Goal: Task Accomplishment & Management: Use online tool/utility

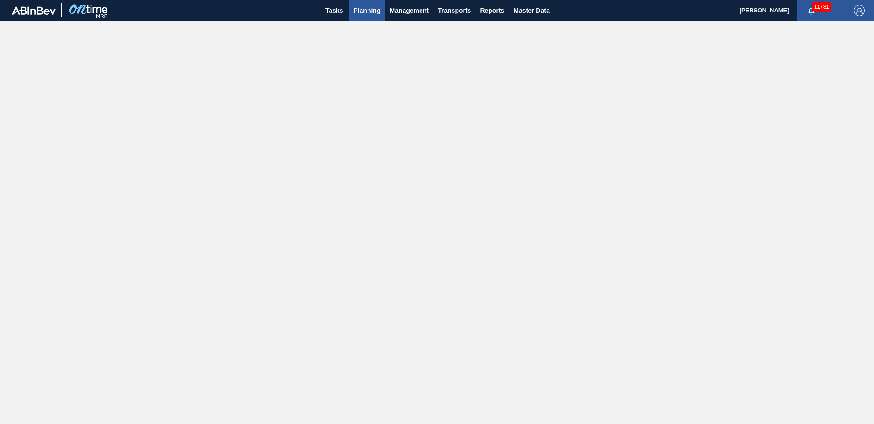
click at [379, 7] on span "Planning" at bounding box center [366, 10] width 27 height 11
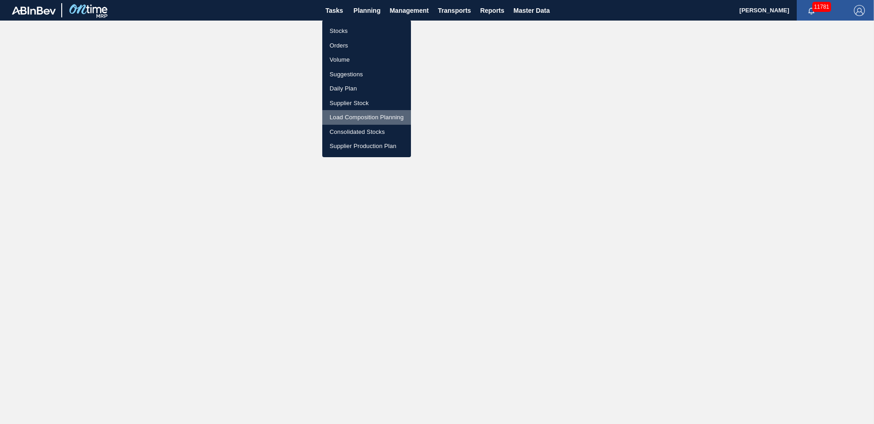
click at [363, 114] on li "Load Composition Planning" at bounding box center [366, 117] width 89 height 15
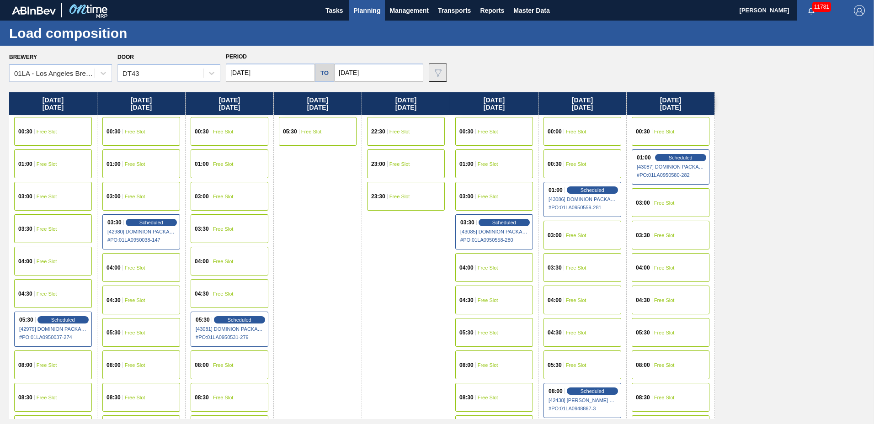
click at [434, 71] on img at bounding box center [437, 72] width 11 height 11
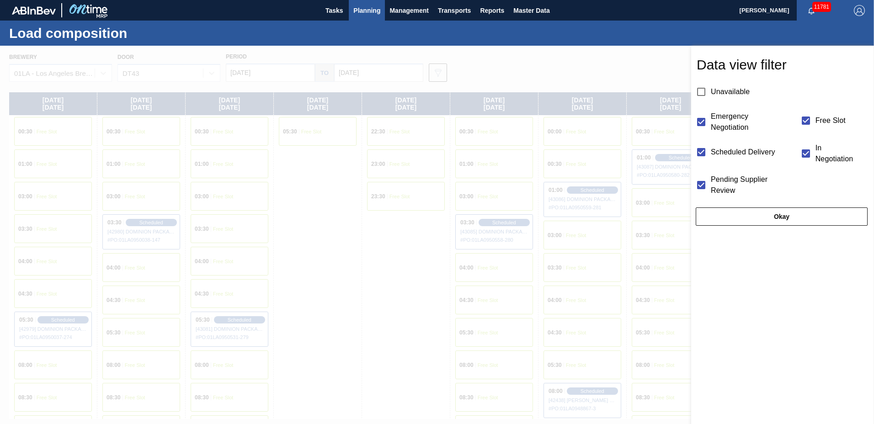
click at [545, 66] on div at bounding box center [437, 258] width 874 height 424
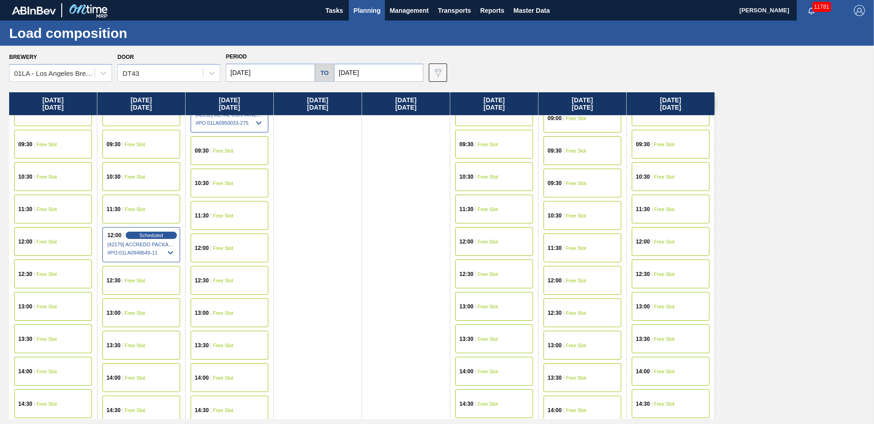
scroll to position [701, 0]
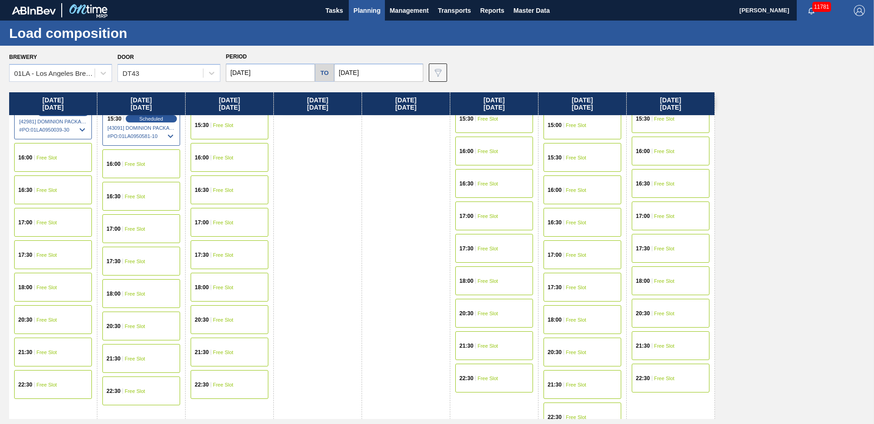
click at [372, 13] on span "Planning" at bounding box center [366, 10] width 27 height 11
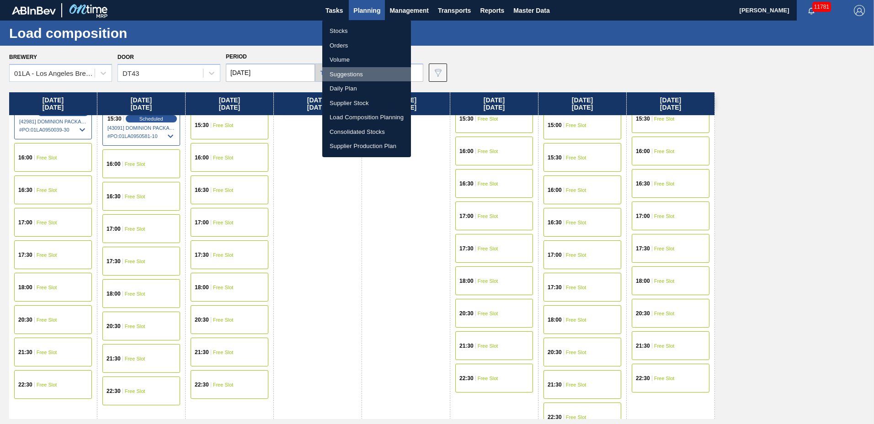
click at [348, 69] on li "Suggestions" at bounding box center [366, 74] width 89 height 15
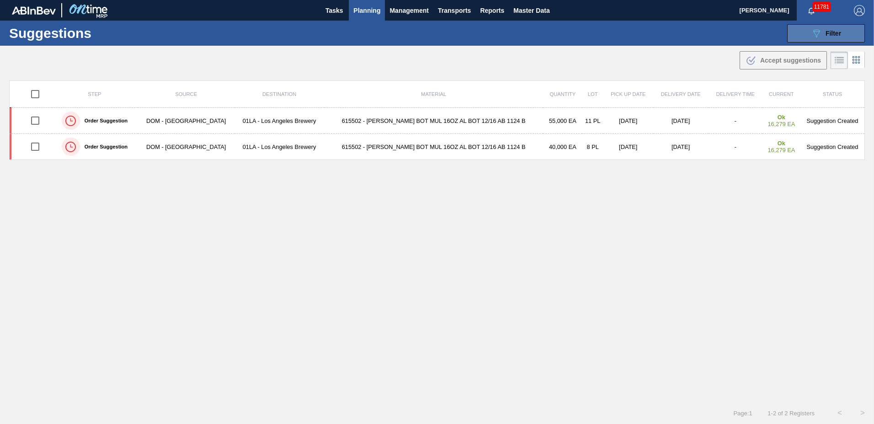
click at [824, 29] on div "089F7B8B-B2A5-4AFE-B5C0-19BA573D28AC Filter" at bounding box center [826, 33] width 30 height 11
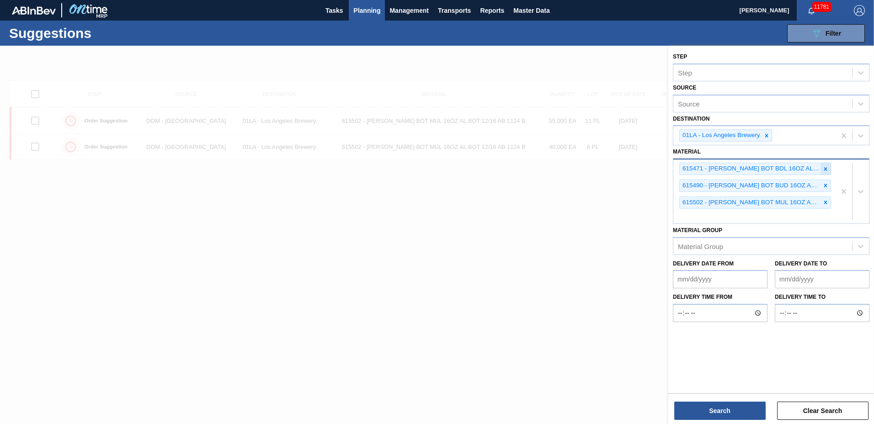
click at [824, 168] on icon at bounding box center [825, 169] width 6 height 6
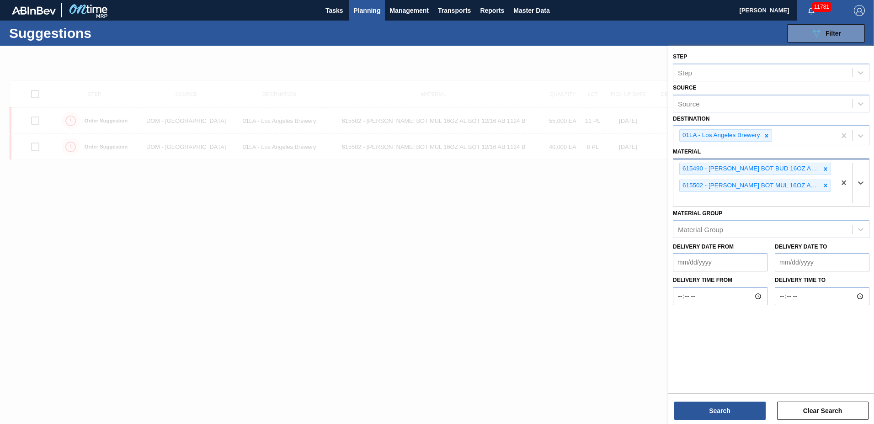
click at [824, 168] on icon at bounding box center [825, 169] width 6 height 6
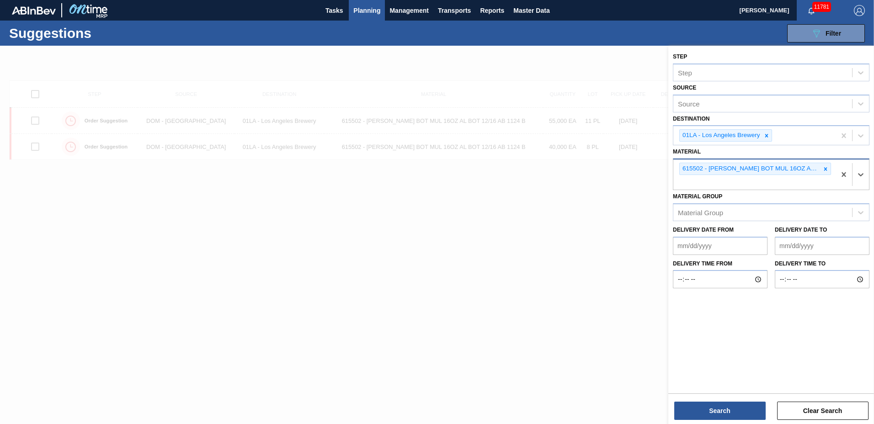
click at [824, 168] on icon at bounding box center [825, 169] width 6 height 6
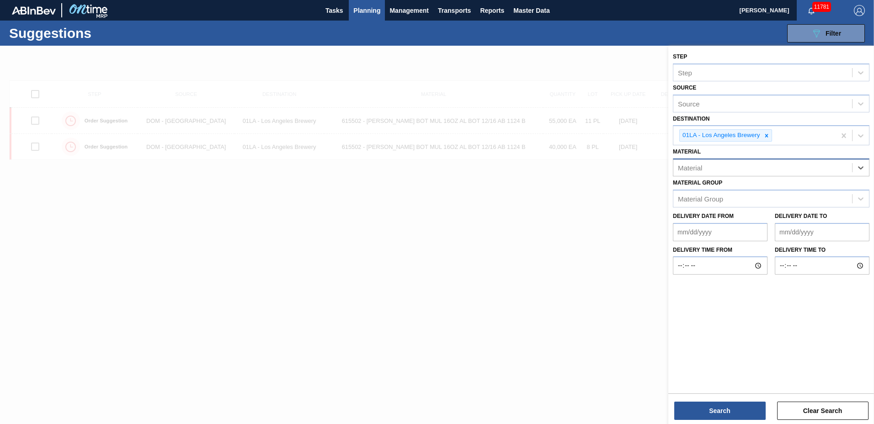
click at [824, 168] on div "Material" at bounding box center [762, 167] width 179 height 13
type input "710159710519710422710194"
drag, startPoint x: 772, startPoint y: 167, endPoint x: 371, endPoint y: 164, distance: 400.9
click at [668, 164] on div "Step Step Source Source Destination 01LA - [GEOGRAPHIC_DATA] Brewery Material o…" at bounding box center [771, 258] width 206 height 424
type input "710159"
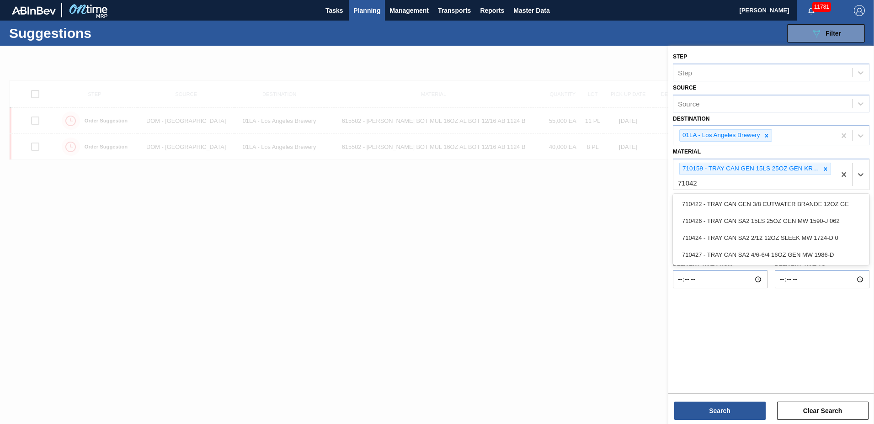
type input "710422"
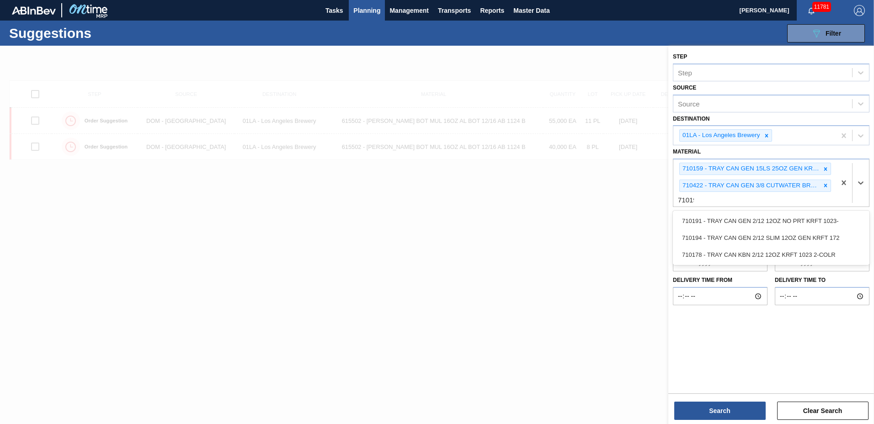
type input "710194"
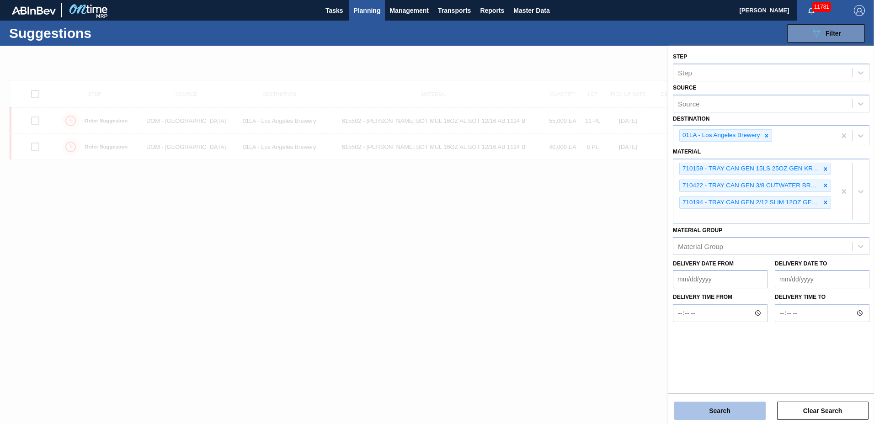
click at [739, 407] on button "Search" at bounding box center [719, 411] width 91 height 18
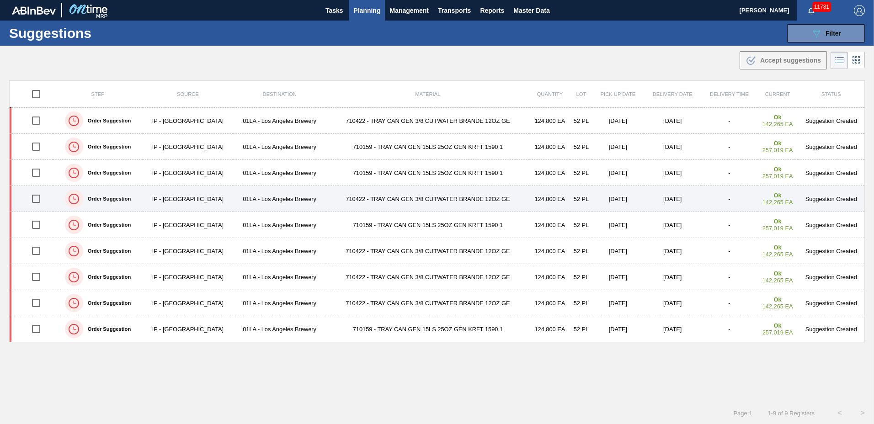
click at [39, 198] on input "checkbox" at bounding box center [36, 198] width 19 height 19
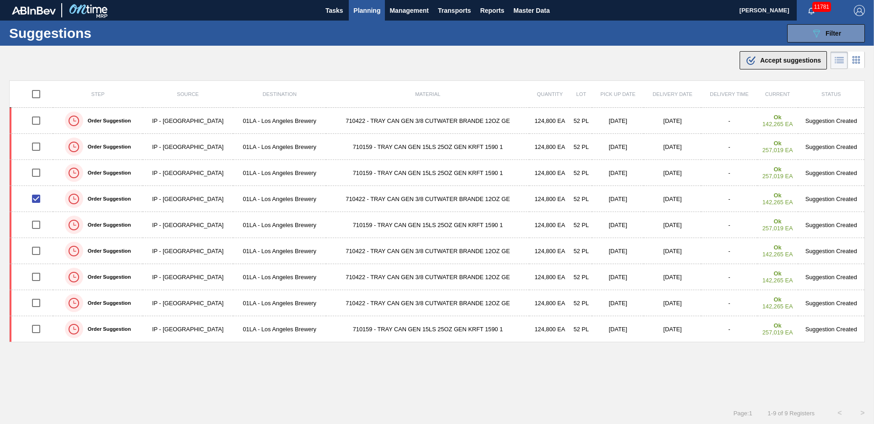
click at [768, 57] on span "Accept suggestions" at bounding box center [790, 60] width 61 height 7
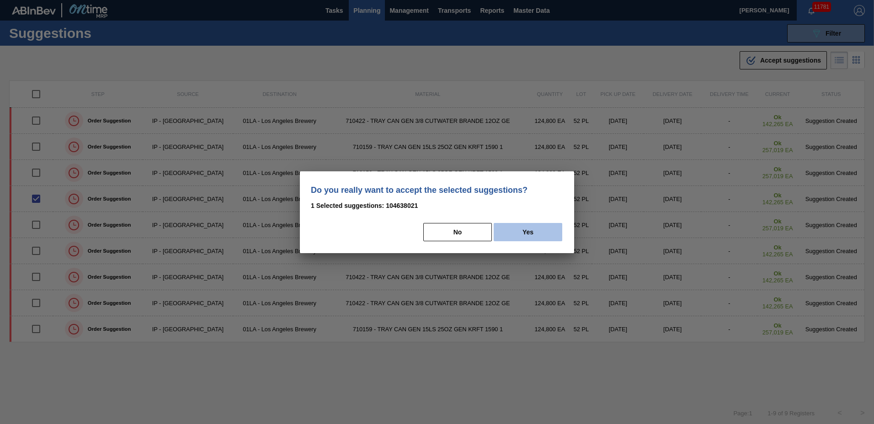
click at [515, 227] on button "Yes" at bounding box center [528, 232] width 69 height 18
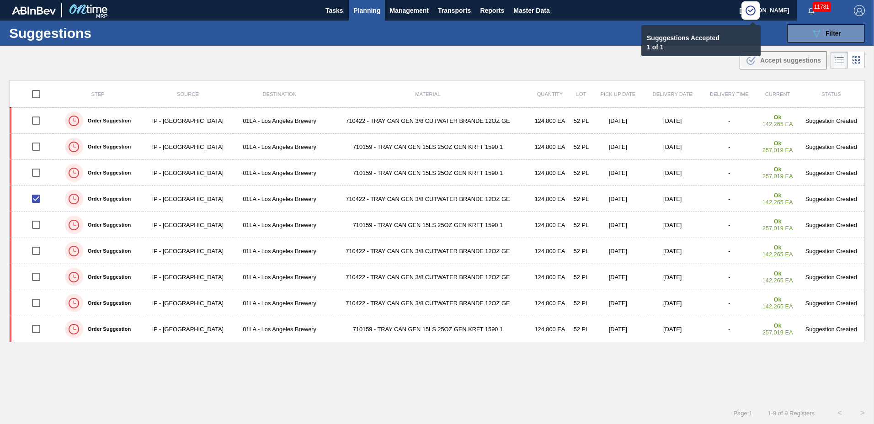
click at [367, 10] on span "Planning" at bounding box center [366, 10] width 27 height 11
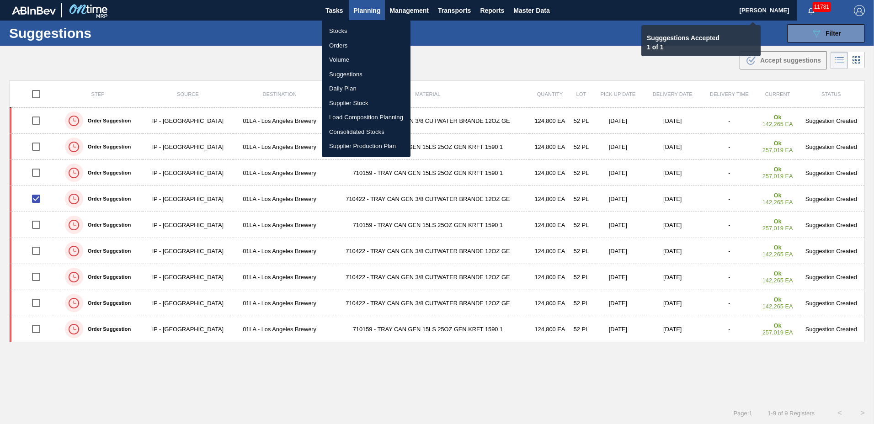
checkbox input "false"
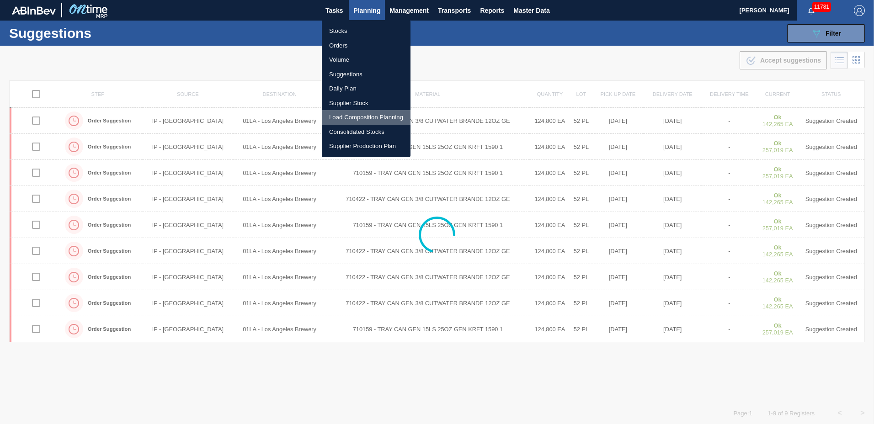
click at [360, 117] on li "Load Composition Planning" at bounding box center [366, 117] width 89 height 15
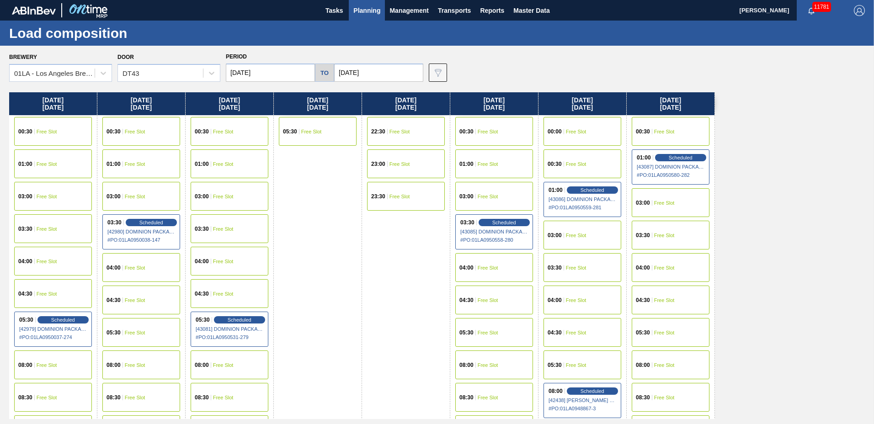
click at [258, 75] on input "[DATE]" at bounding box center [270, 73] width 89 height 18
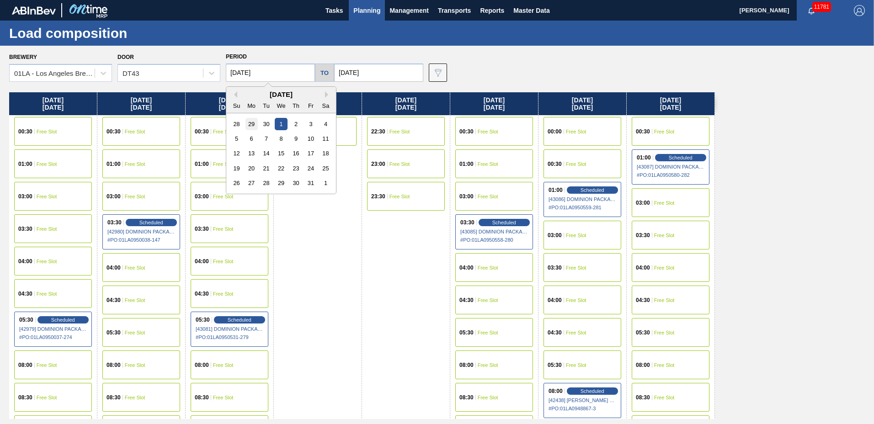
click at [249, 127] on div "29" at bounding box center [251, 124] width 12 height 12
type input "[DATE]"
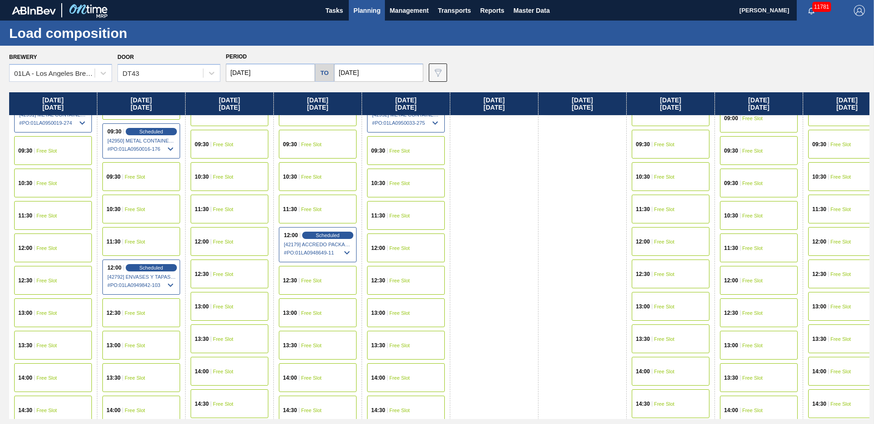
scroll to position [701, 0]
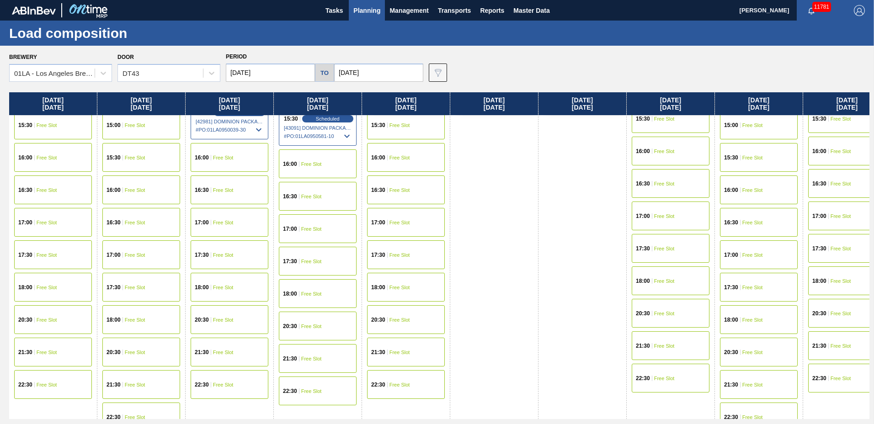
click at [53, 146] on div "16:00 Free Slot" at bounding box center [53, 157] width 78 height 29
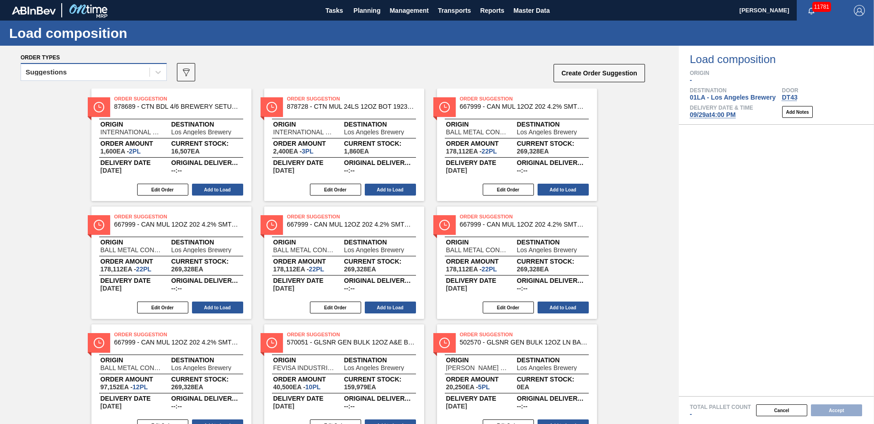
click at [108, 72] on div "Suggestions" at bounding box center [85, 72] width 128 height 13
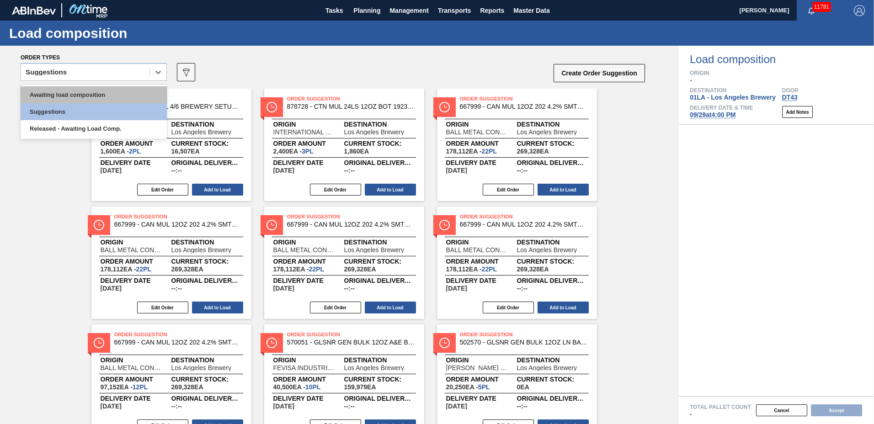
click at [97, 93] on div "Awaiting load composition" at bounding box center [94, 94] width 146 height 17
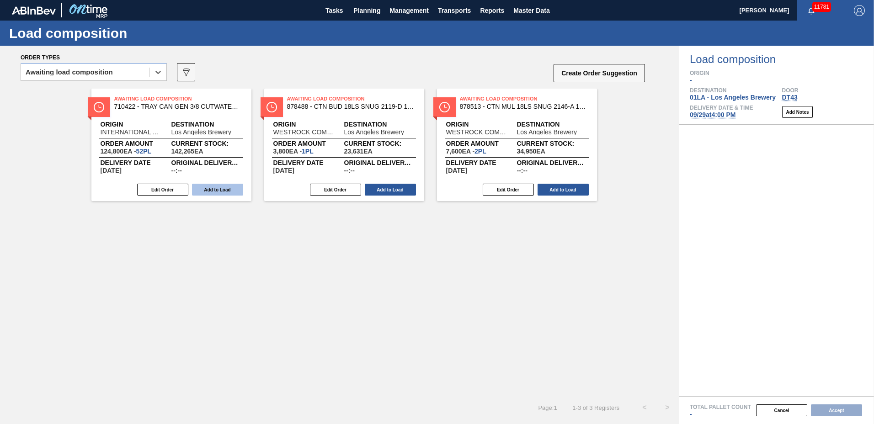
click at [204, 189] on button "Add to Load" at bounding box center [217, 190] width 51 height 12
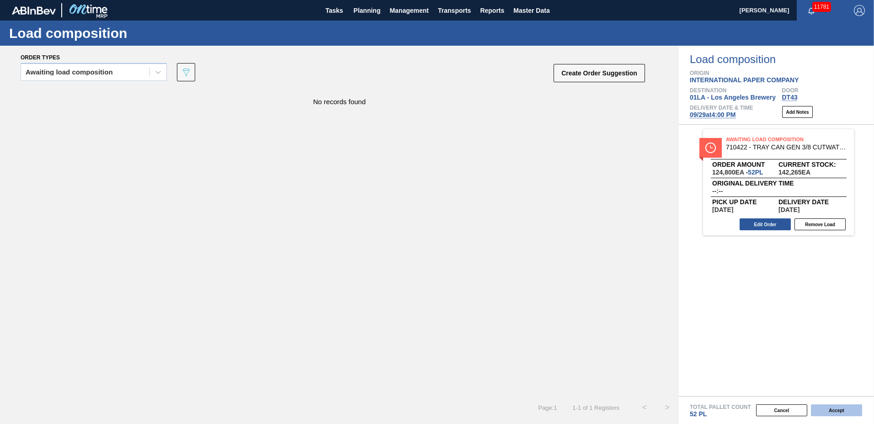
click at [836, 409] on button "Accept" at bounding box center [836, 411] width 51 height 12
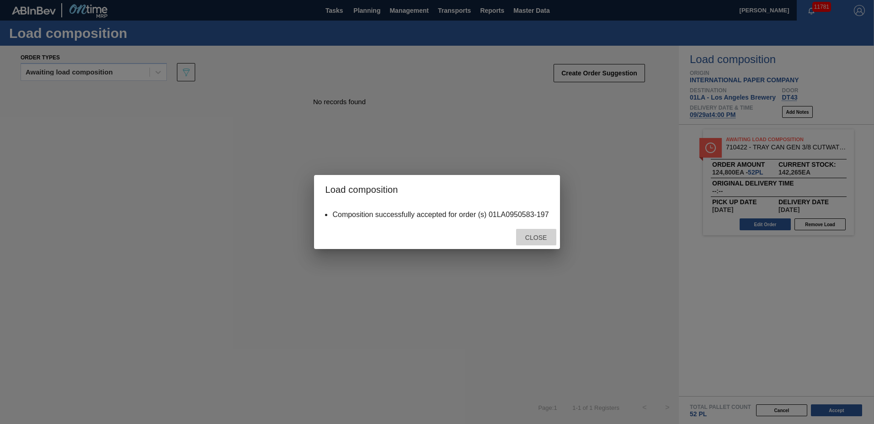
click at [529, 237] on span "Close" at bounding box center [536, 237] width 36 height 7
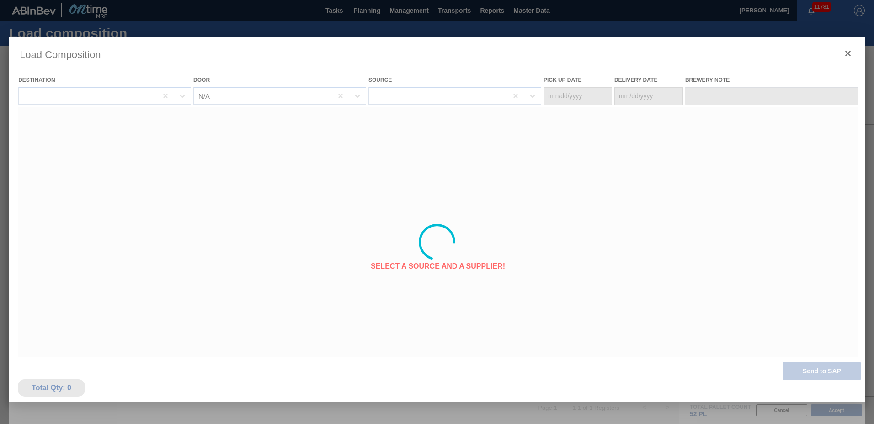
type Date "[DATE]"
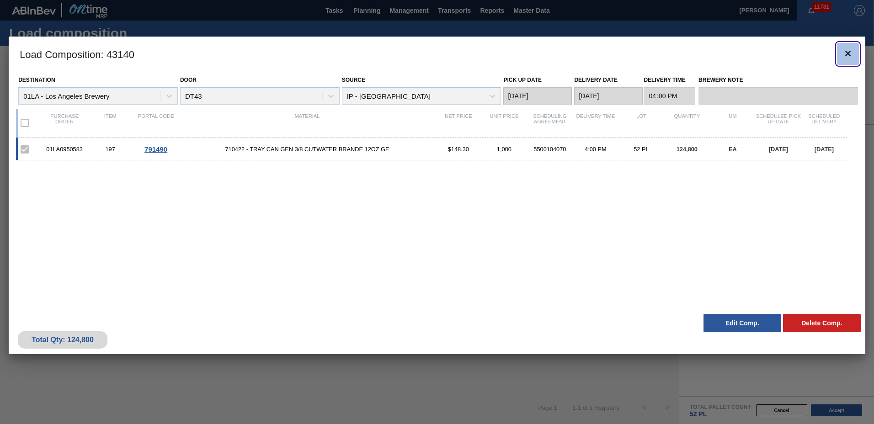
click at [848, 54] on icon "botão de ícone" at bounding box center [847, 53] width 11 height 11
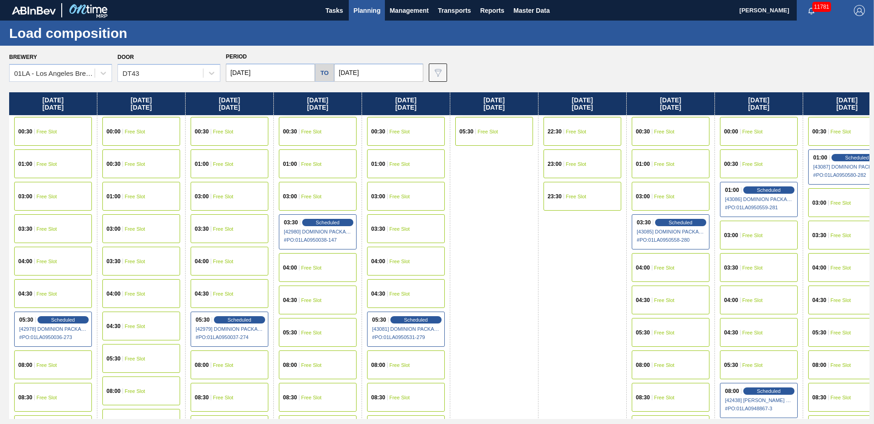
click at [363, 7] on span "Planning" at bounding box center [366, 10] width 27 height 11
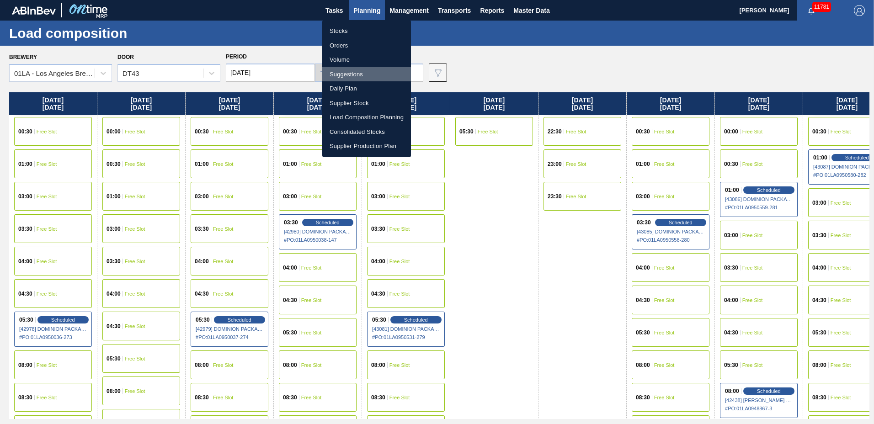
click at [350, 74] on li "Suggestions" at bounding box center [366, 74] width 89 height 15
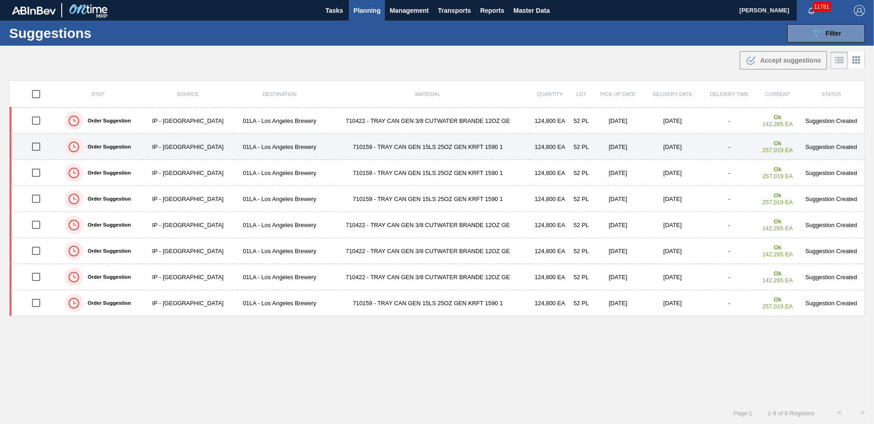
click at [36, 145] on input "checkbox" at bounding box center [36, 146] width 19 height 19
checkbox input "true"
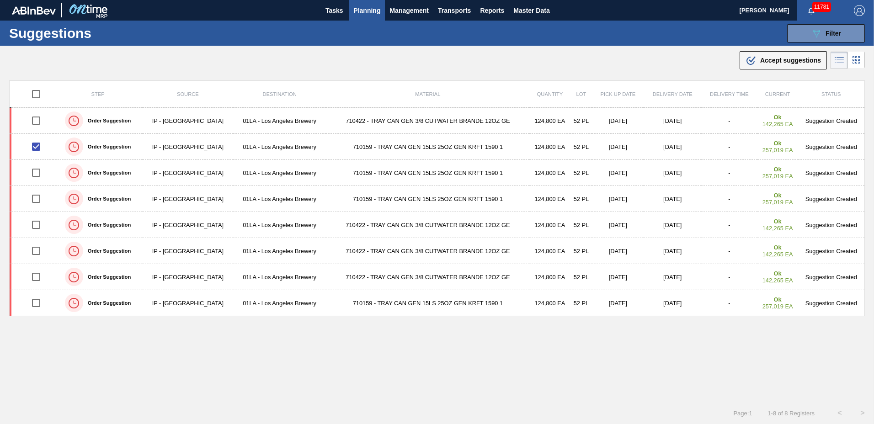
drag, startPoint x: 777, startPoint y: 57, endPoint x: 771, endPoint y: 56, distance: 6.4
click at [777, 57] on span "Accept suggestions" at bounding box center [790, 60] width 61 height 7
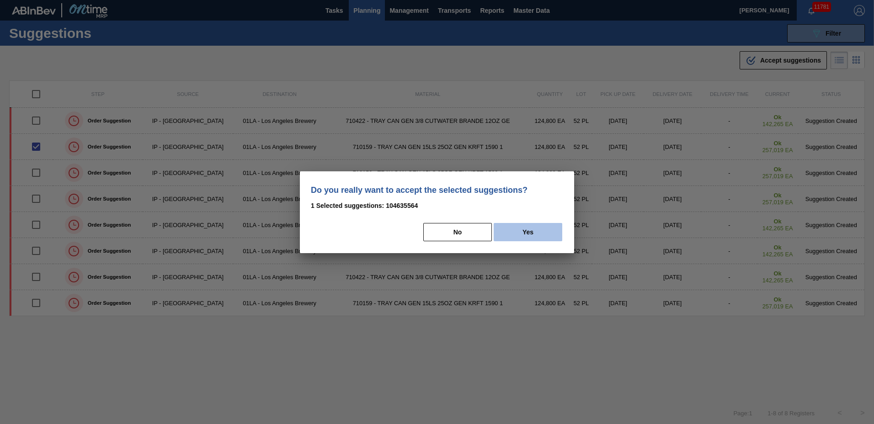
click at [516, 227] on button "Yes" at bounding box center [528, 232] width 69 height 18
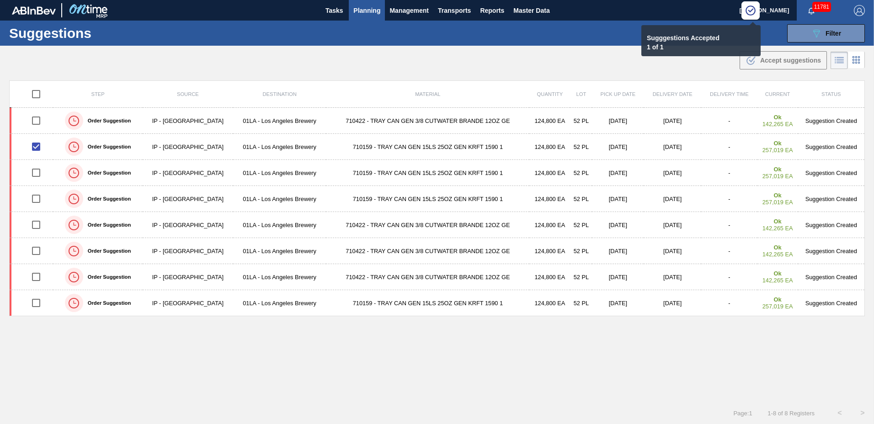
click at [363, 7] on span "Planning" at bounding box center [366, 10] width 27 height 11
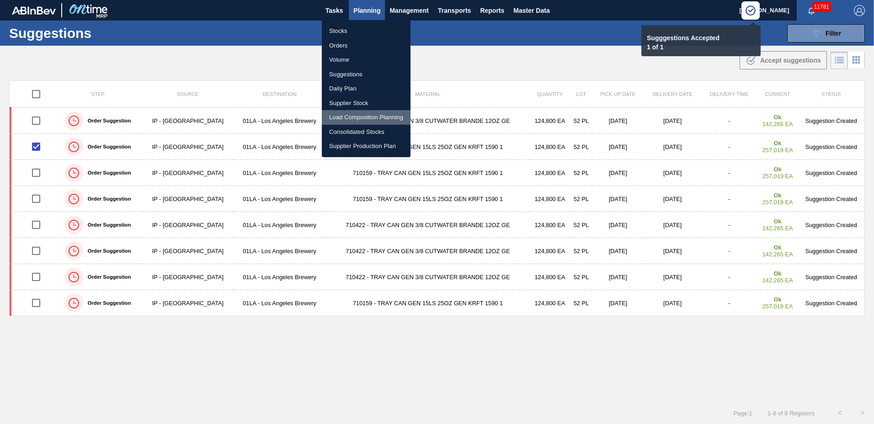
click at [362, 117] on li "Load Composition Planning" at bounding box center [366, 117] width 89 height 15
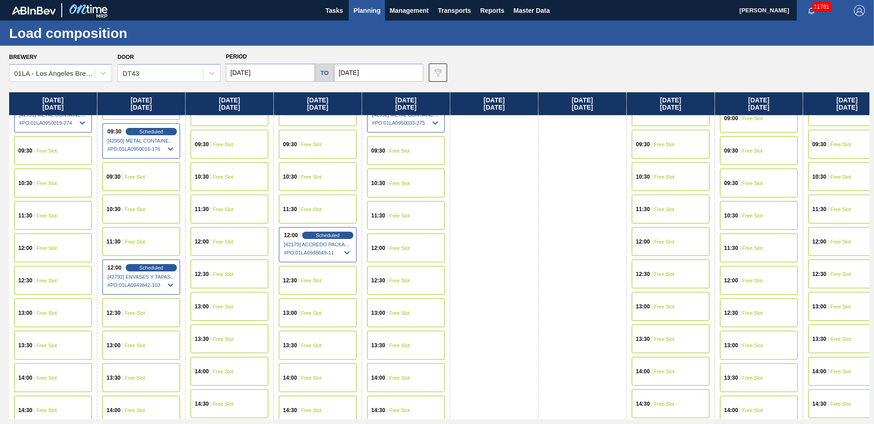
scroll to position [715, 0]
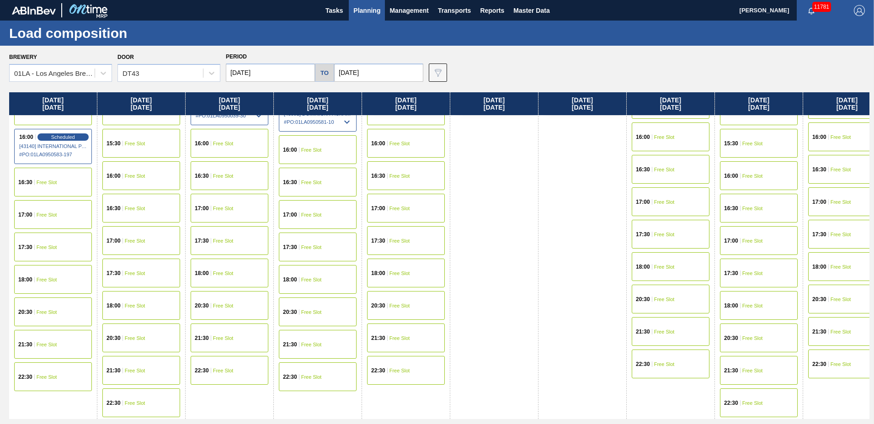
click at [152, 184] on div "16:00 Free Slot" at bounding box center [141, 175] width 78 height 29
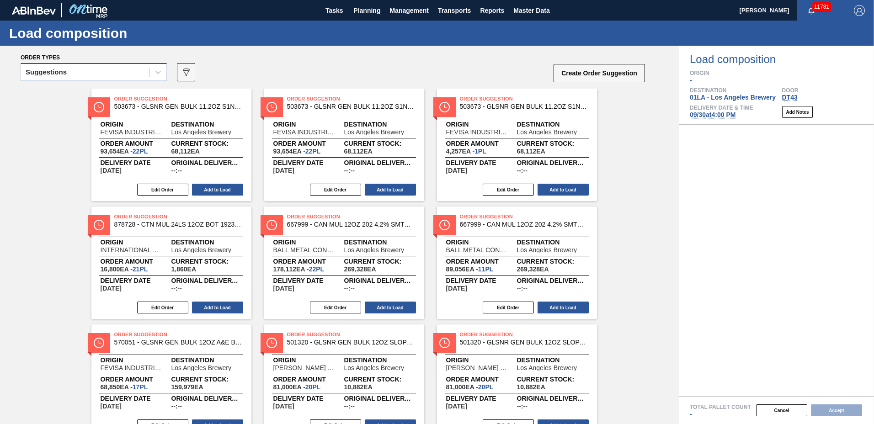
click at [64, 75] on div "Suggestions" at bounding box center [46, 72] width 41 height 6
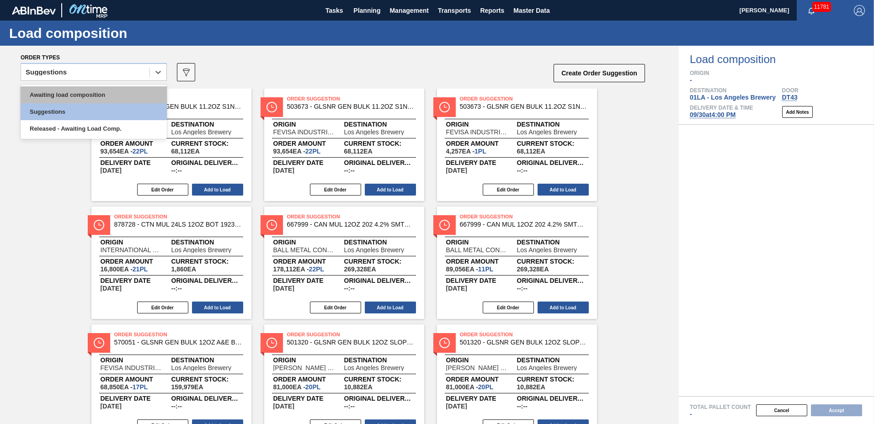
click at [66, 90] on div "Awaiting load composition" at bounding box center [94, 94] width 146 height 17
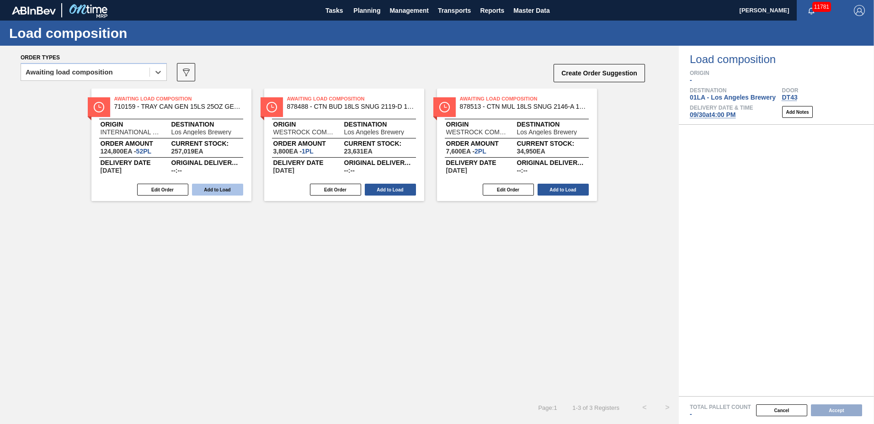
click at [203, 192] on button "Add to Load" at bounding box center [217, 190] width 51 height 12
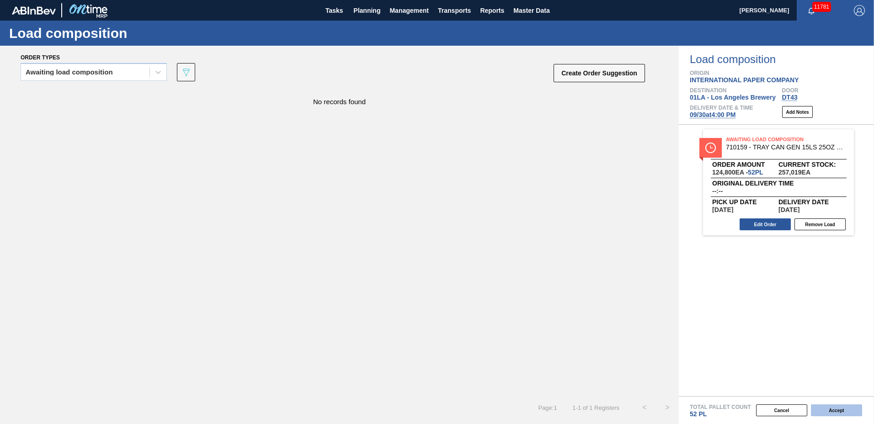
click at [832, 410] on button "Accept" at bounding box center [836, 411] width 51 height 12
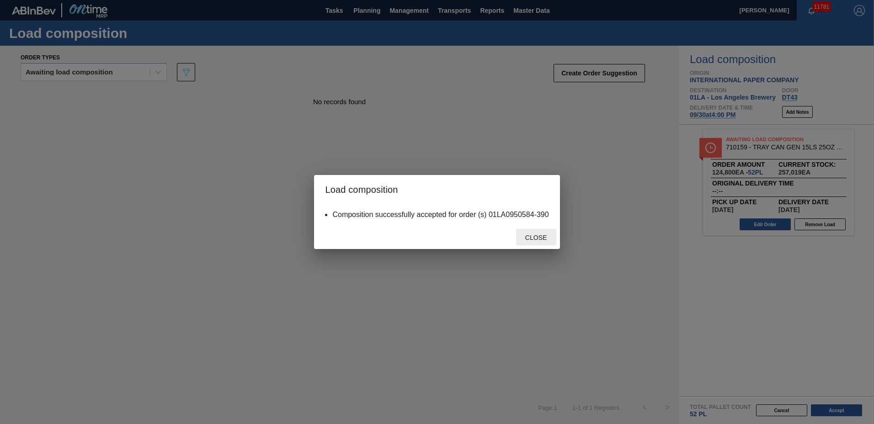
click at [540, 234] on span "Close" at bounding box center [536, 237] width 36 height 7
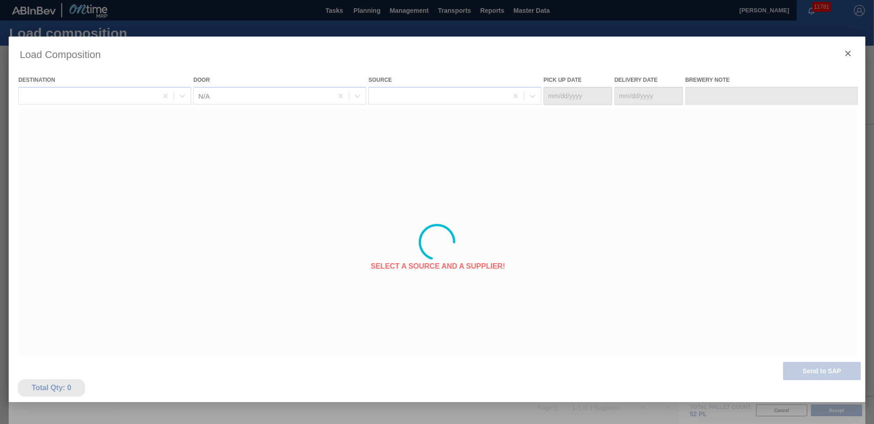
type Date "[DATE]"
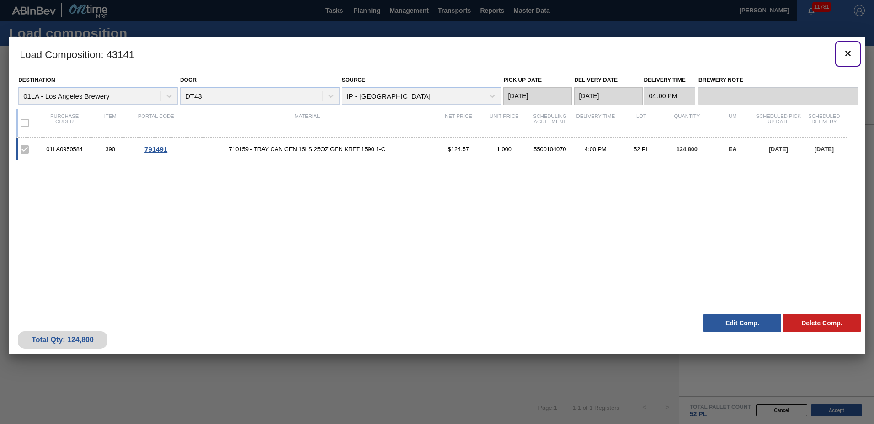
click at [847, 53] on icon "botão de ícone" at bounding box center [847, 53] width 5 height 5
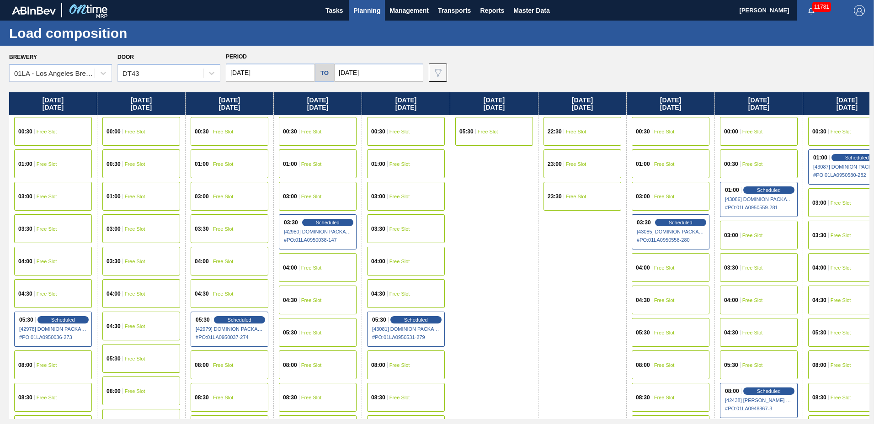
click at [368, 8] on span "Planning" at bounding box center [366, 10] width 27 height 11
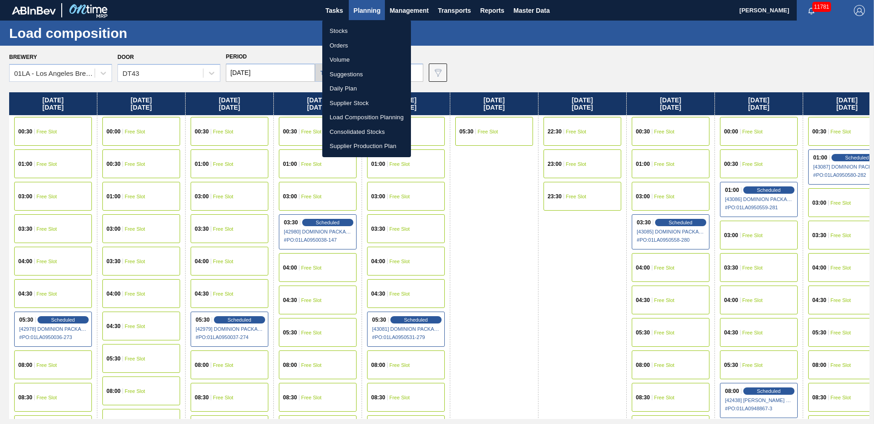
click at [362, 73] on li "Suggestions" at bounding box center [366, 74] width 89 height 15
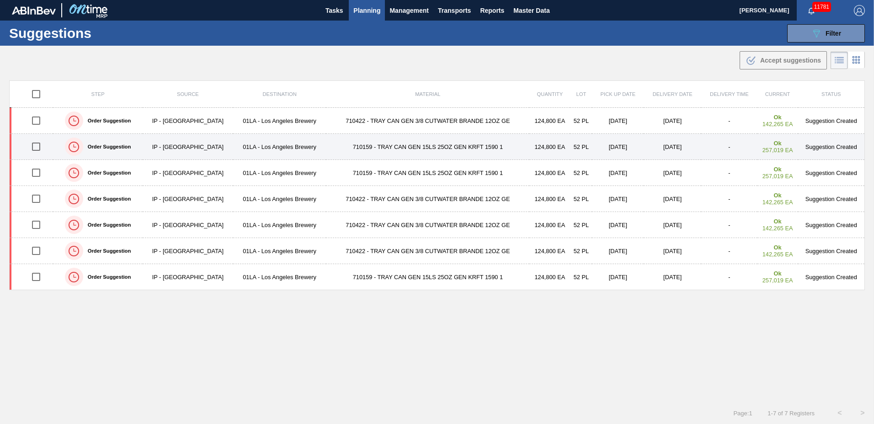
click at [36, 150] on input "checkbox" at bounding box center [36, 146] width 19 height 19
checkbox input "true"
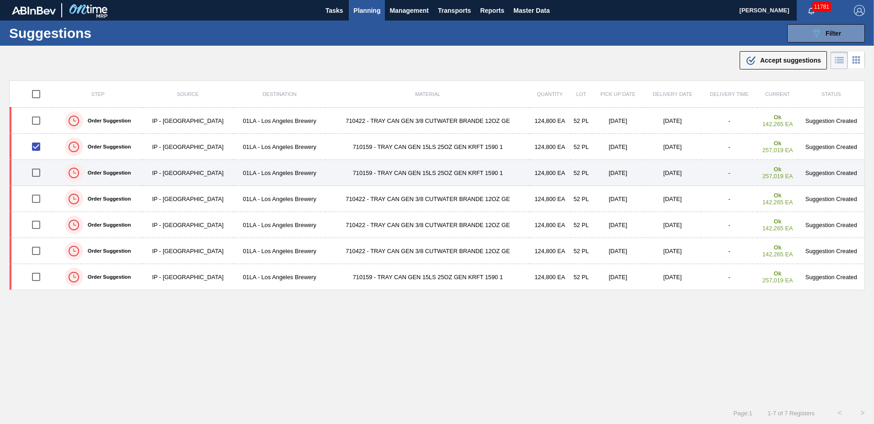
click at [33, 172] on input "checkbox" at bounding box center [36, 172] width 19 height 19
checkbox input "true"
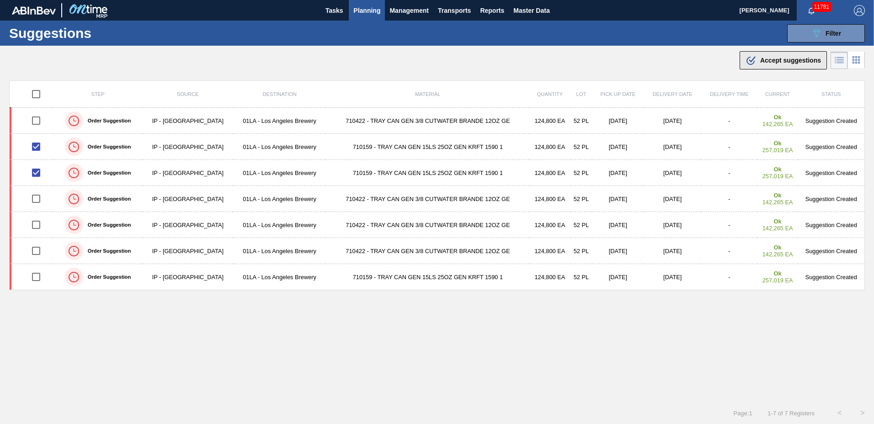
click at [777, 58] on span "Accept suggestions" at bounding box center [790, 60] width 61 height 7
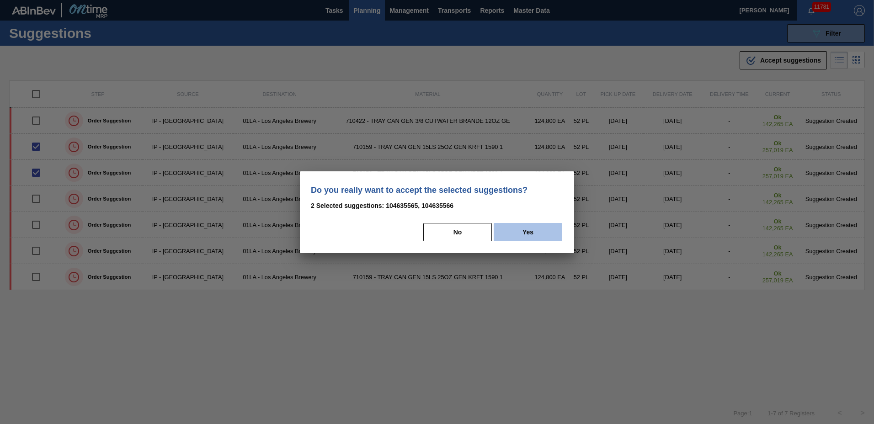
click at [541, 232] on button "Yes" at bounding box center [528, 232] width 69 height 18
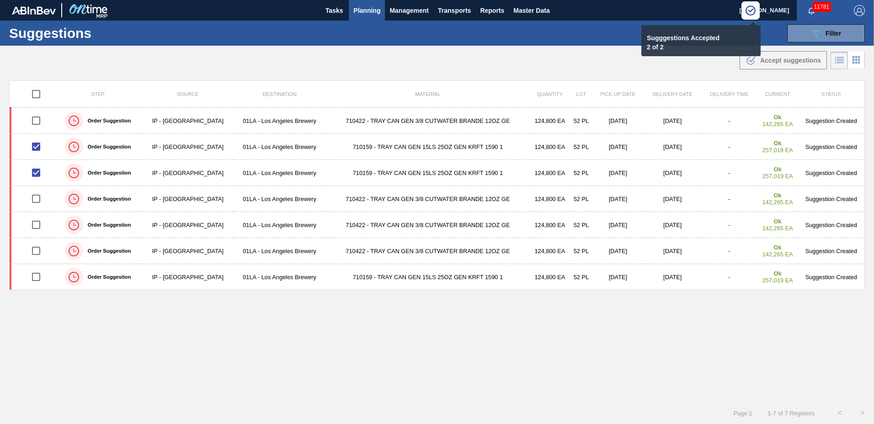
click at [369, 11] on span "Planning" at bounding box center [366, 10] width 27 height 11
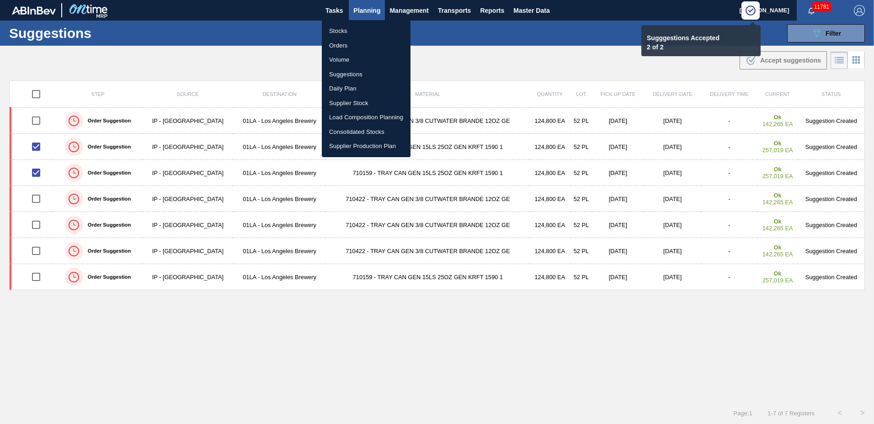
click at [353, 117] on li "Load Composition Planning" at bounding box center [366, 117] width 89 height 15
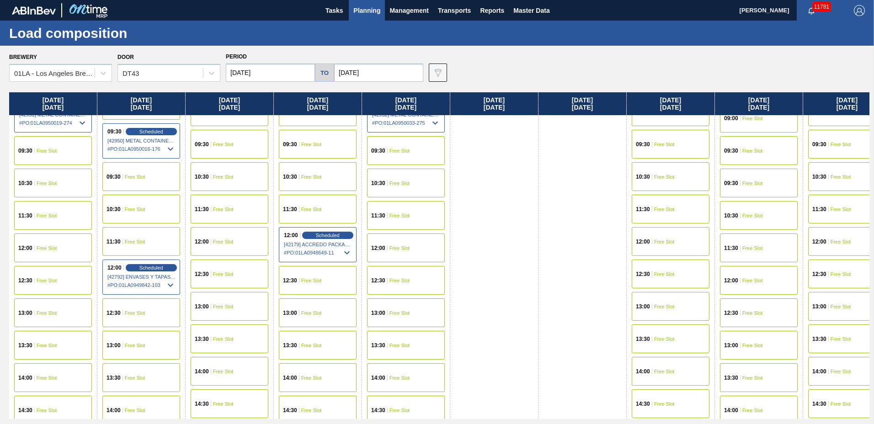
scroll to position [701, 0]
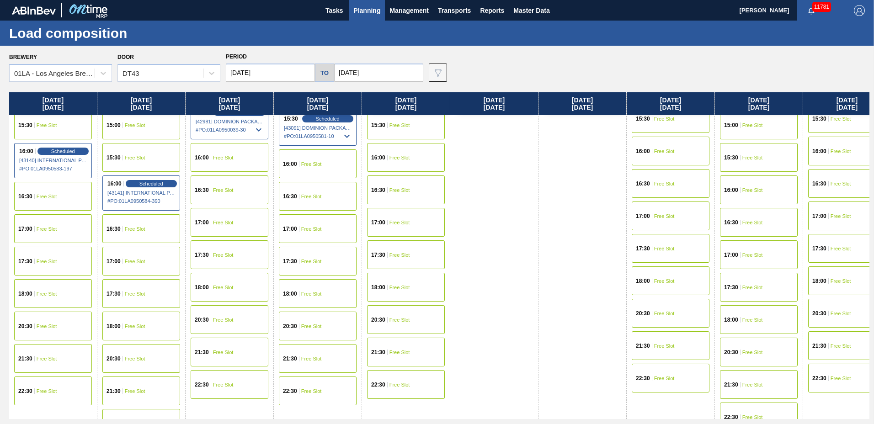
click at [299, 167] on div "16:00 Free Slot" at bounding box center [318, 163] width 78 height 29
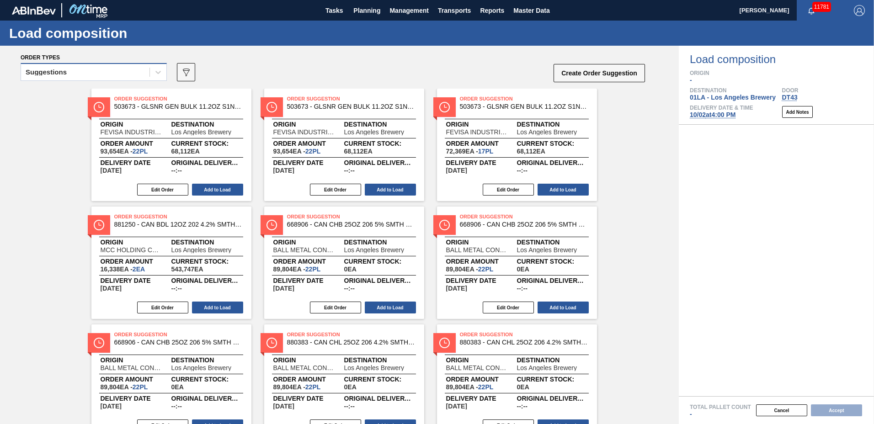
click at [101, 73] on div "Suggestions" at bounding box center [85, 72] width 128 height 13
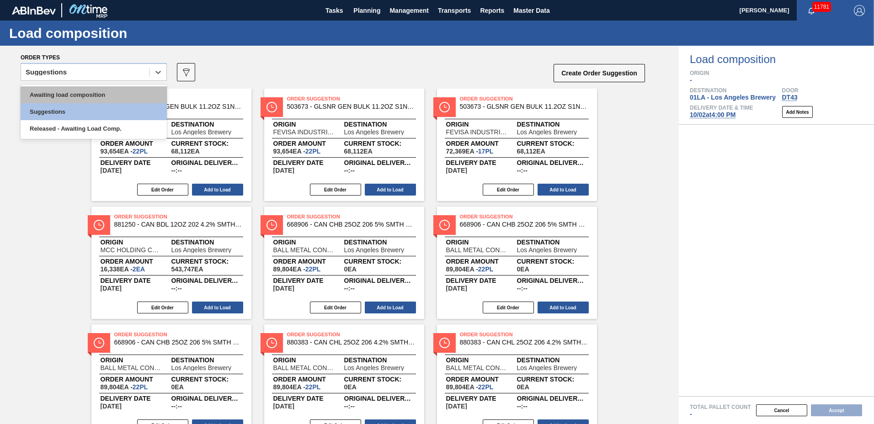
click at [109, 92] on div "Awaiting load composition" at bounding box center [94, 94] width 146 height 17
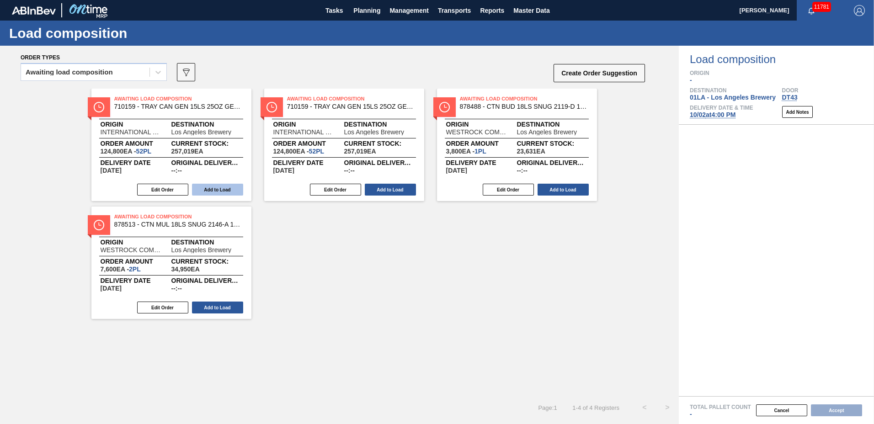
click at [232, 191] on button "Add to Load" at bounding box center [217, 190] width 51 height 12
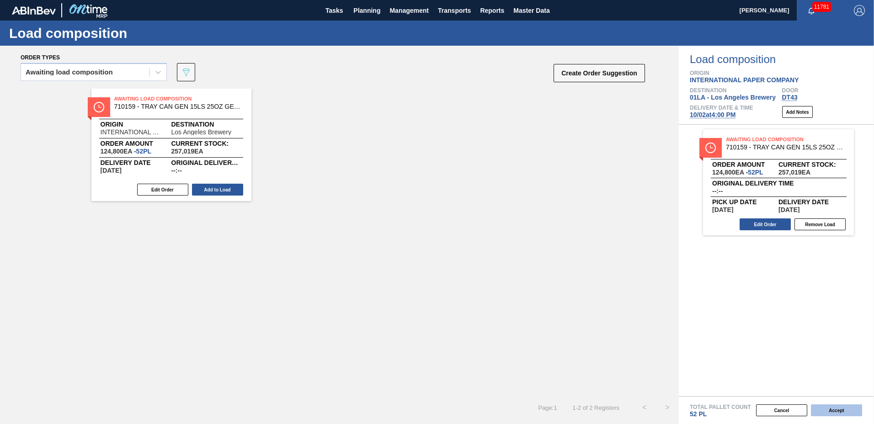
click at [830, 409] on button "Accept" at bounding box center [836, 411] width 51 height 12
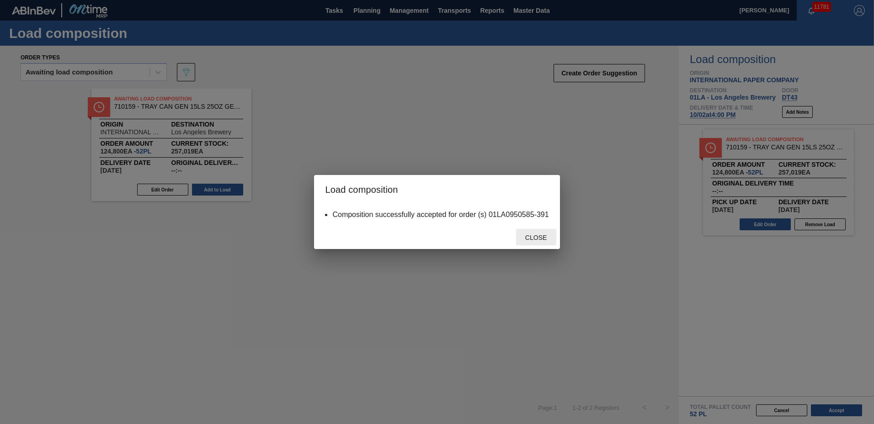
click at [540, 240] on span "Close" at bounding box center [536, 237] width 36 height 7
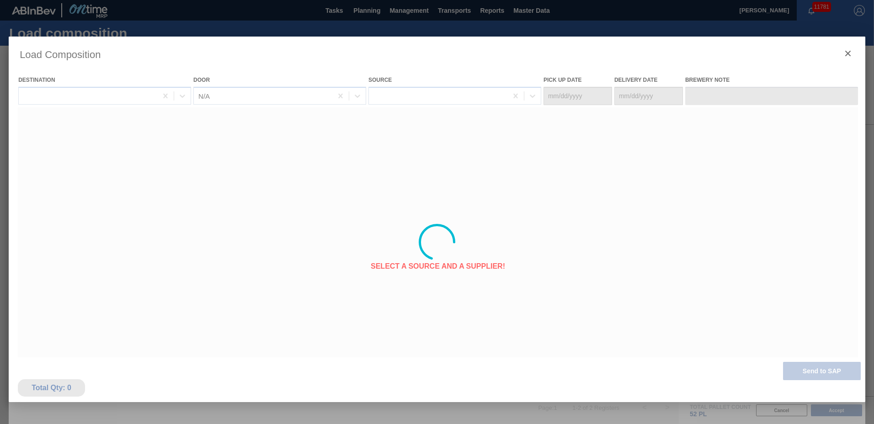
type Date "[DATE]"
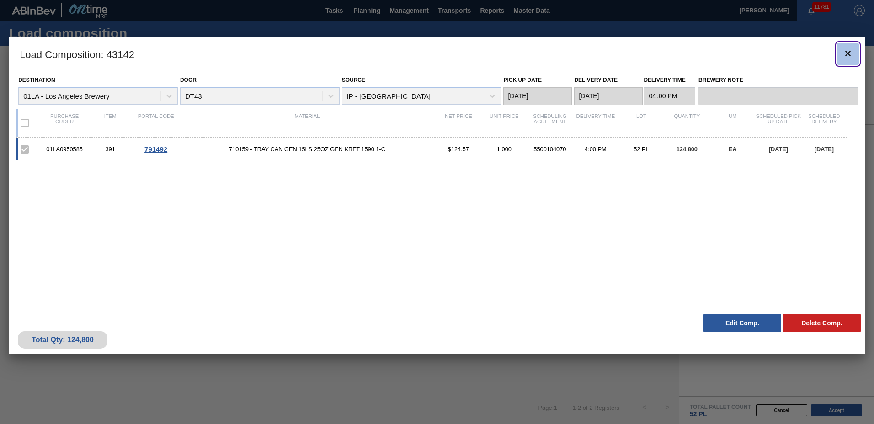
click at [847, 54] on icon "botão de ícone" at bounding box center [847, 53] width 5 height 5
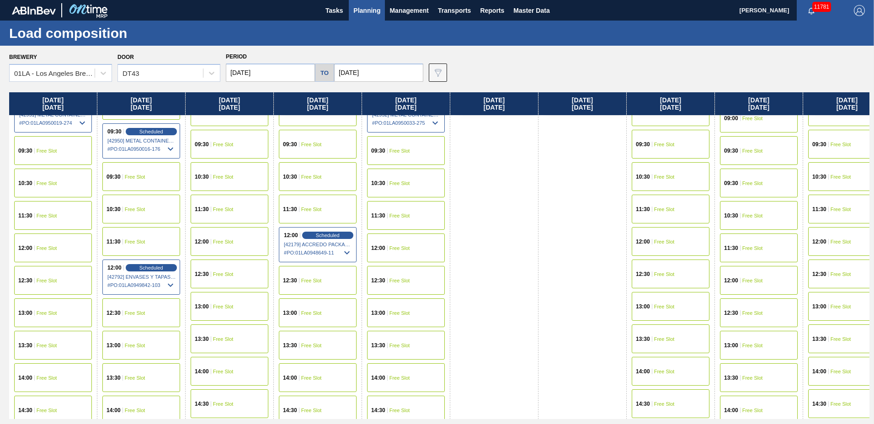
scroll to position [701, 0]
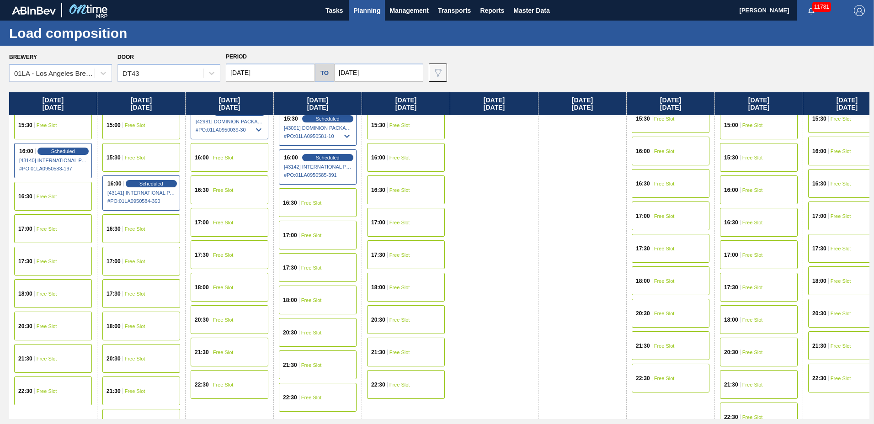
click at [399, 154] on div "16:00 Free Slot" at bounding box center [406, 157] width 78 height 29
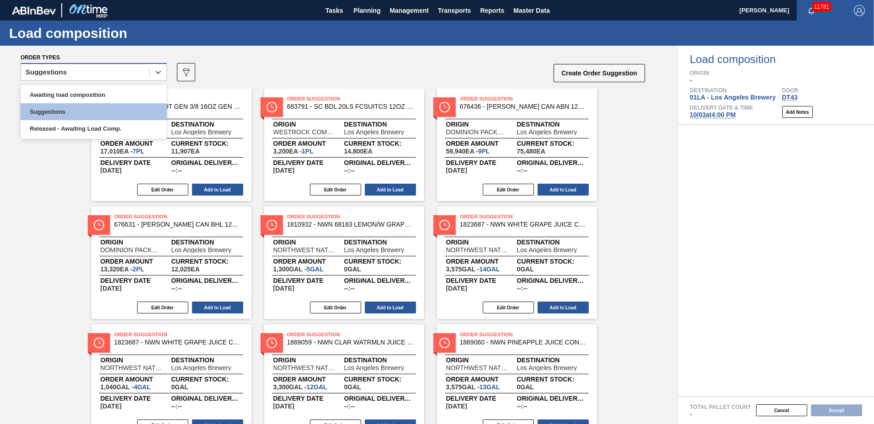
click at [109, 70] on div "Suggestions" at bounding box center [85, 72] width 128 height 13
click at [104, 93] on div "Awaiting load composition" at bounding box center [94, 94] width 146 height 17
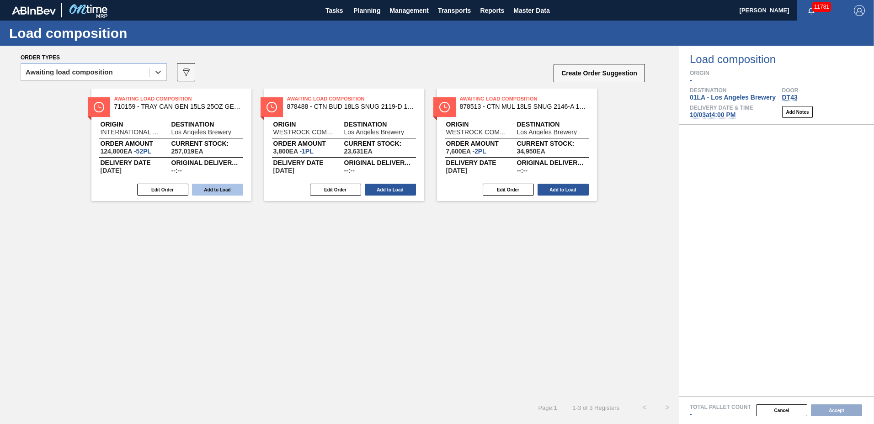
click at [218, 192] on button "Add to Load" at bounding box center [217, 190] width 51 height 12
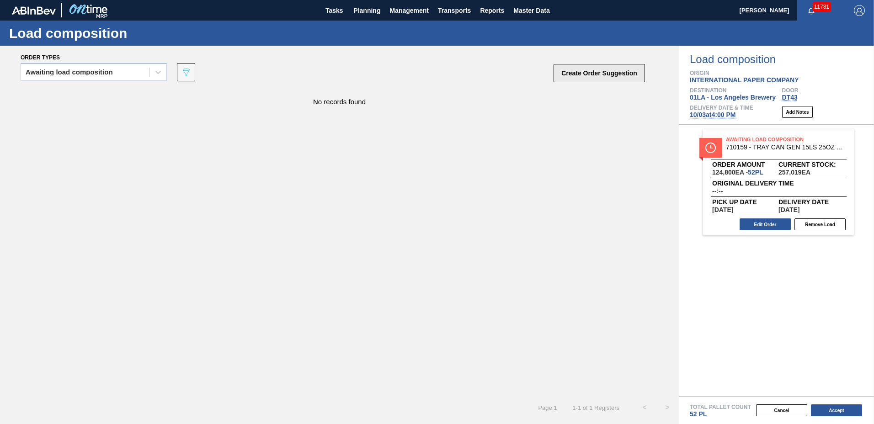
click at [619, 66] on button "Create Order Suggestion" at bounding box center [599, 73] width 91 height 18
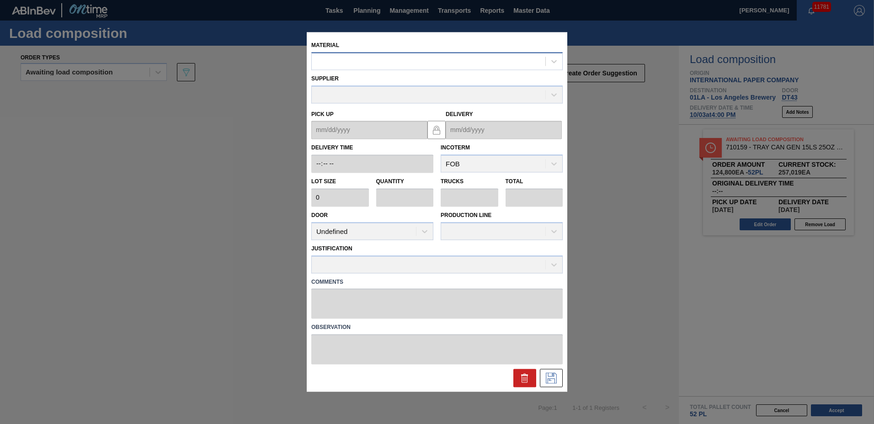
click at [398, 65] on div at bounding box center [429, 61] width 234 height 13
type input "710194"
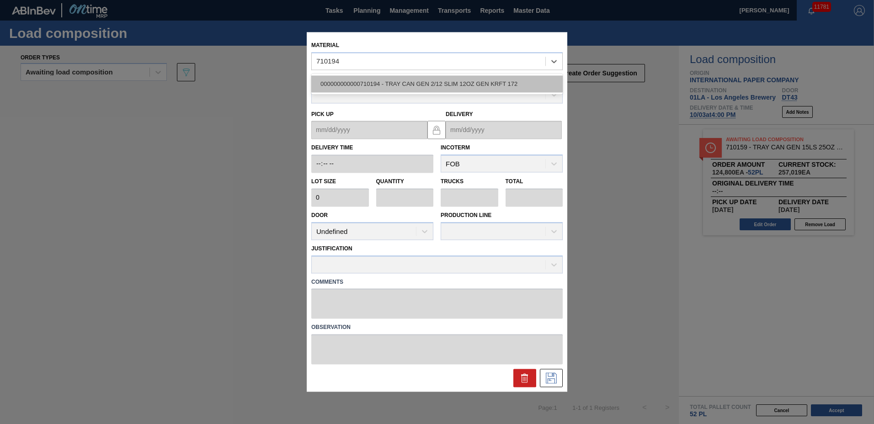
click at [396, 78] on div "000000000000710194 - TRAY CAN GEN 2/12 SLIM 12OZ GEN KRFT 172" at bounding box center [436, 83] width 251 height 17
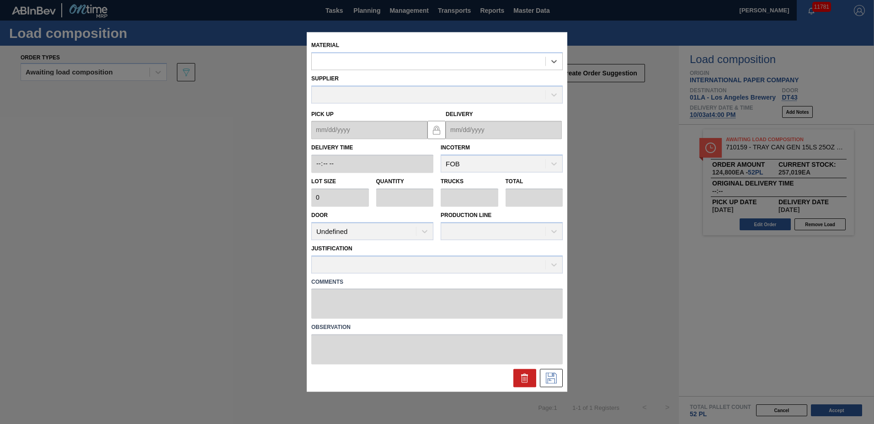
type input "2,800"
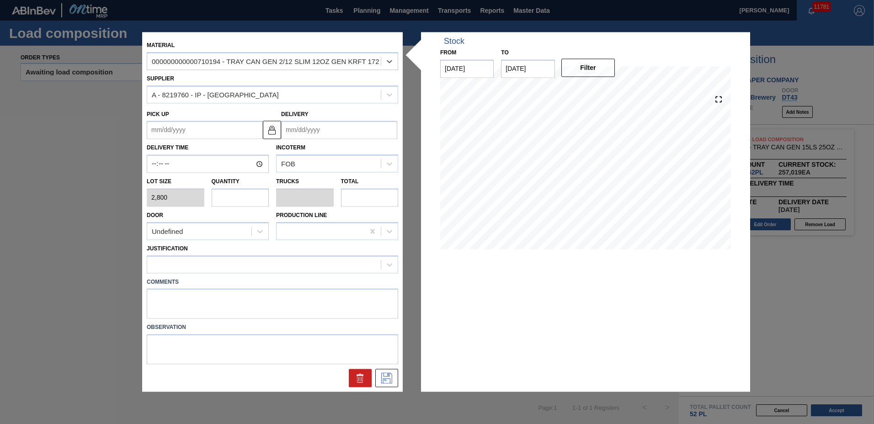
click at [362, 127] on input "Delivery" at bounding box center [339, 130] width 116 height 18
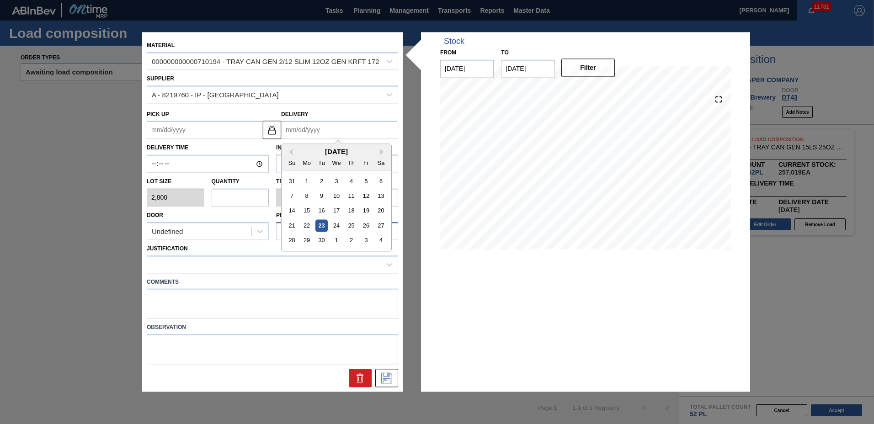
drag, startPoint x: 367, startPoint y: 239, endPoint x: 343, endPoint y: 236, distance: 23.5
click at [367, 239] on div "3" at bounding box center [366, 240] width 12 height 12
type up "[DATE]"
type input "[DATE]"
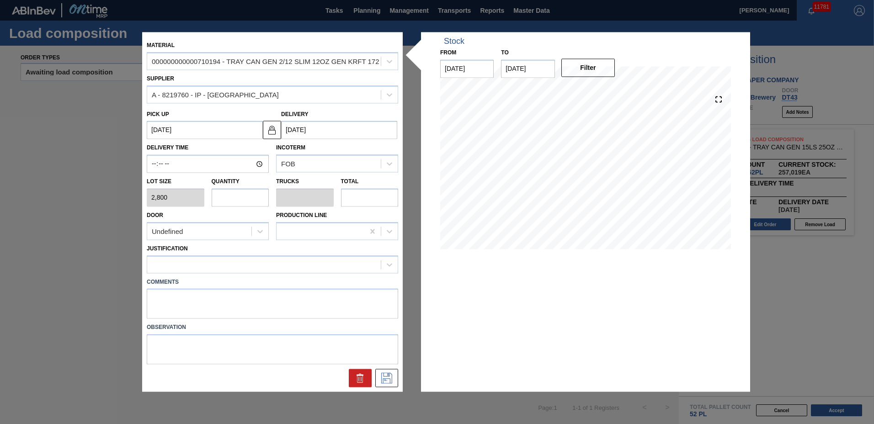
click at [236, 203] on input "text" at bounding box center [241, 197] width 58 height 18
type input "1"
type input "0.02"
type input "2,800"
type input "12"
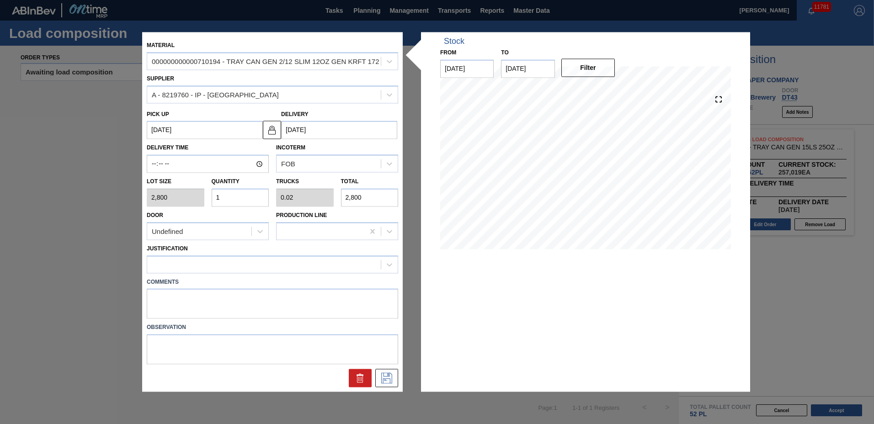
type input "0.24"
type input "33,600"
type input "12"
click at [259, 275] on div "Comments" at bounding box center [272, 296] width 259 height 46
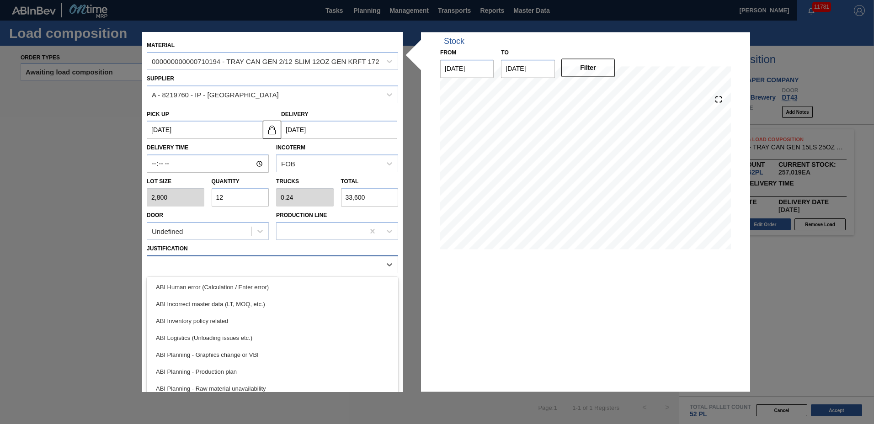
click at [259, 266] on div at bounding box center [264, 264] width 234 height 13
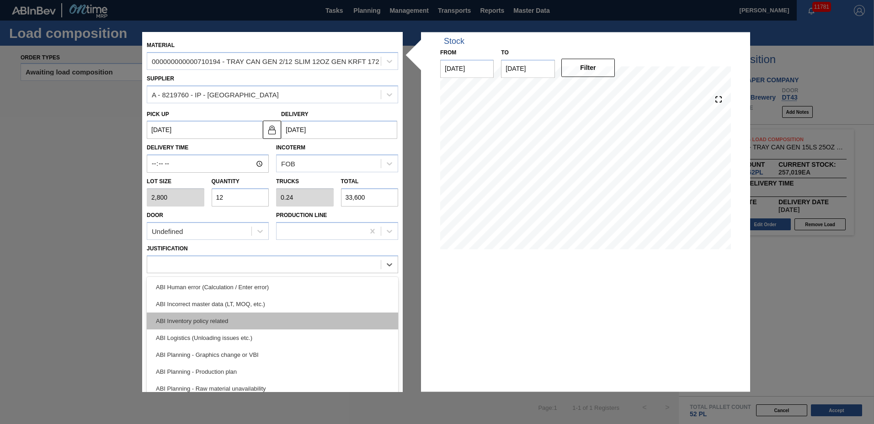
click at [211, 321] on div "ABI Inventory policy related" at bounding box center [272, 321] width 251 height 17
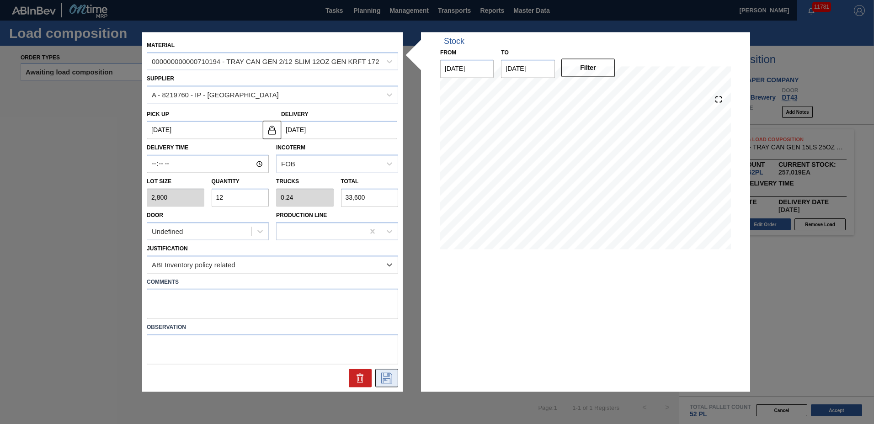
click at [389, 378] on icon at bounding box center [386, 378] width 15 height 11
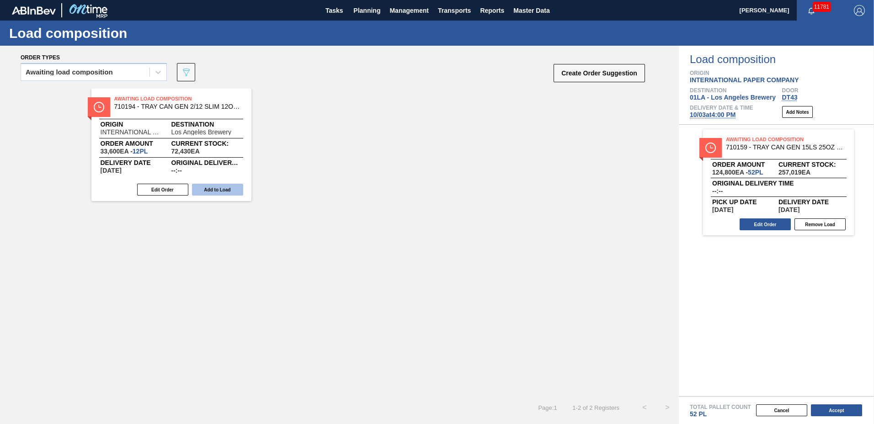
click at [212, 192] on button "Add to Load" at bounding box center [217, 190] width 51 height 12
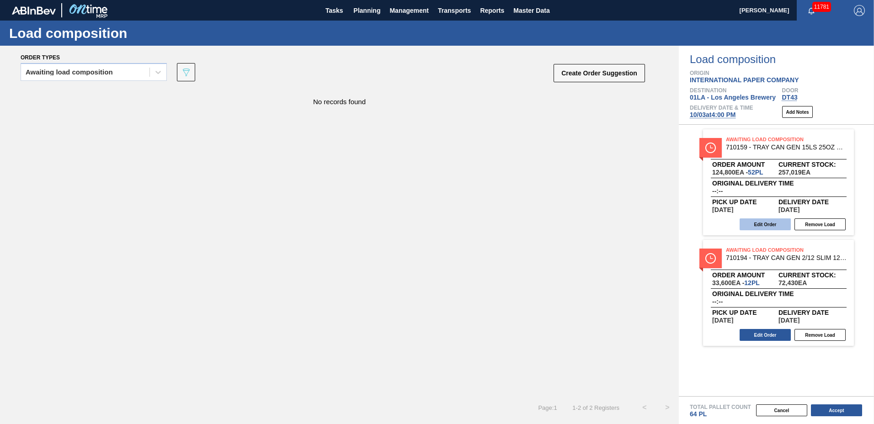
click at [767, 220] on button "Edit Order" at bounding box center [765, 224] width 51 height 12
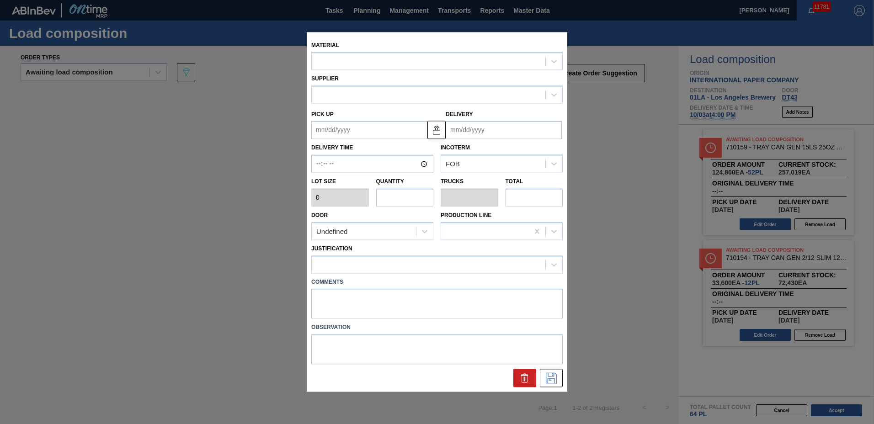
type input "2,400"
type input "52"
type input "1"
type input "124,800"
type up "[DATE]"
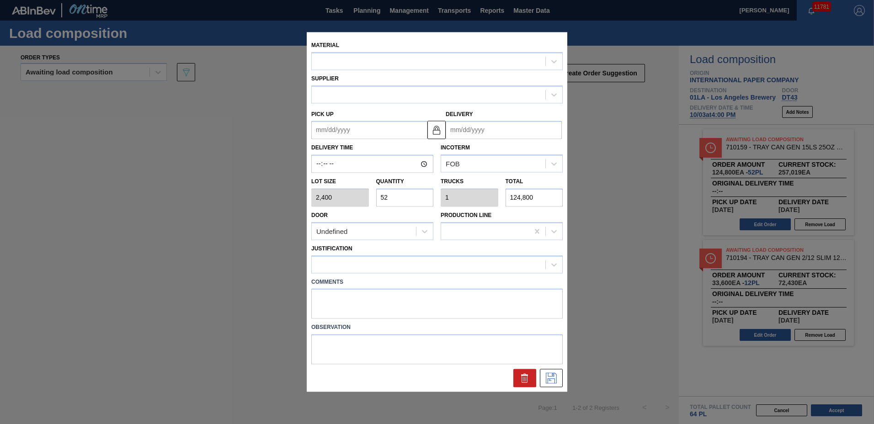
type input "[DATE]"
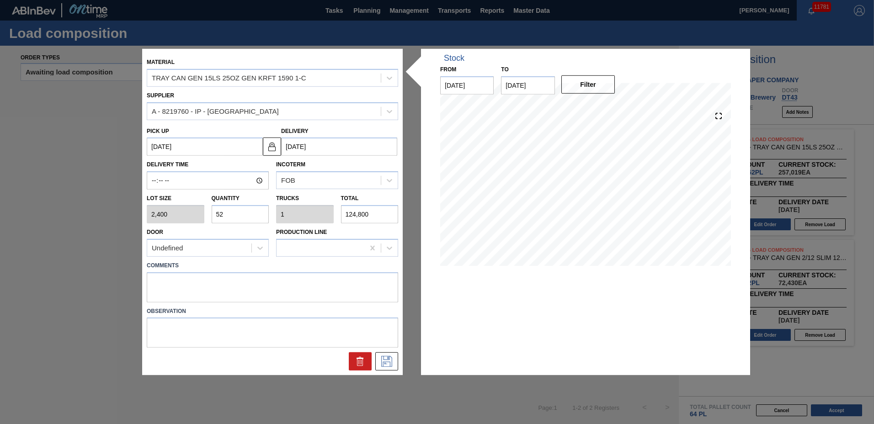
click at [161, 215] on div "Lot size 2,400 Quantity 52 Trucks 1 Total 124,800" at bounding box center [272, 207] width 259 height 34
type input "4"
type input "0.077"
type input "9,600"
type input "40"
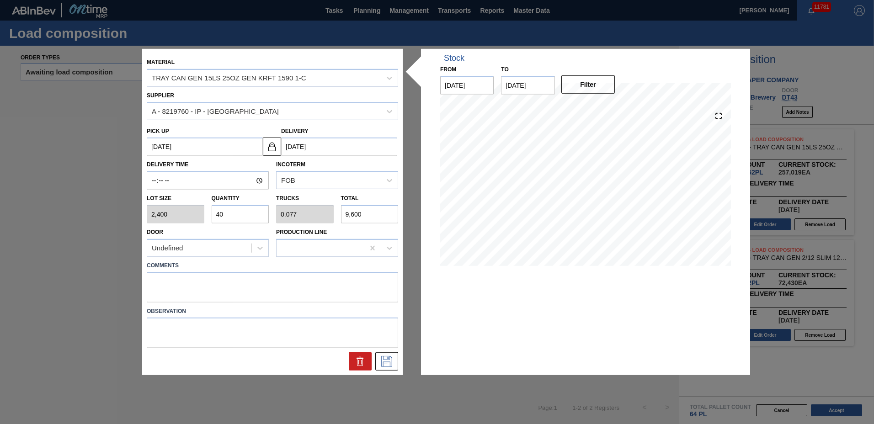
type input "0.769"
type input "96,000"
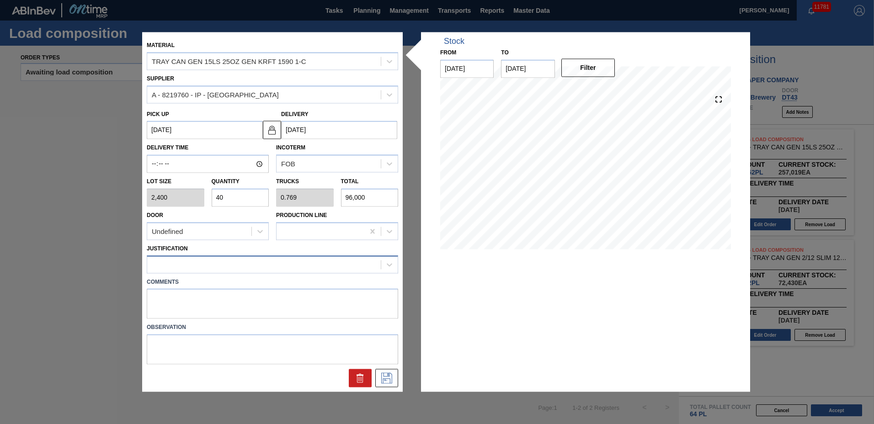
type input "40"
click at [186, 268] on div at bounding box center [264, 264] width 234 height 13
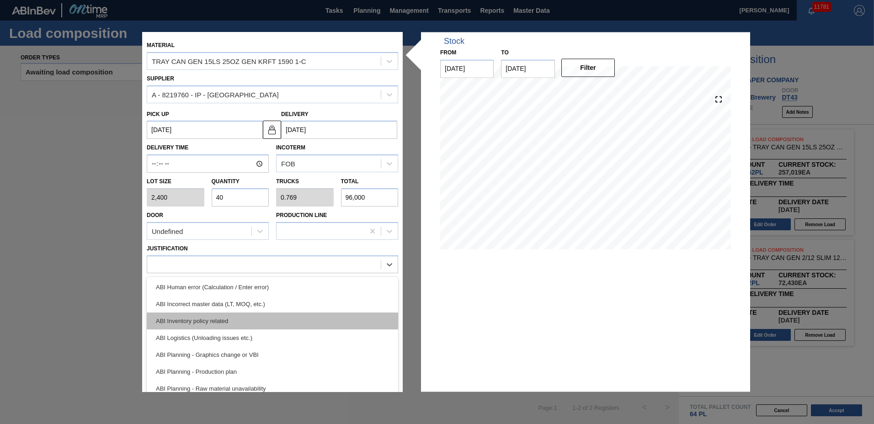
click at [191, 321] on div "ABI Inventory policy related" at bounding box center [272, 321] width 251 height 17
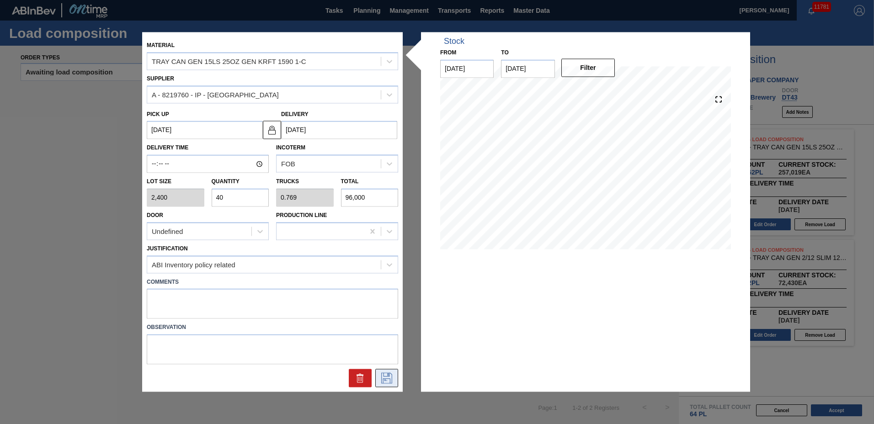
click at [384, 380] on icon at bounding box center [386, 378] width 15 height 11
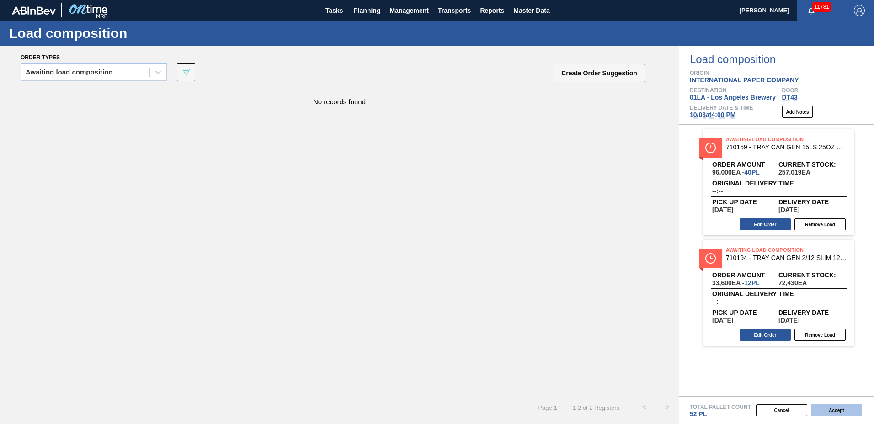
click at [824, 412] on button "Accept" at bounding box center [836, 411] width 51 height 12
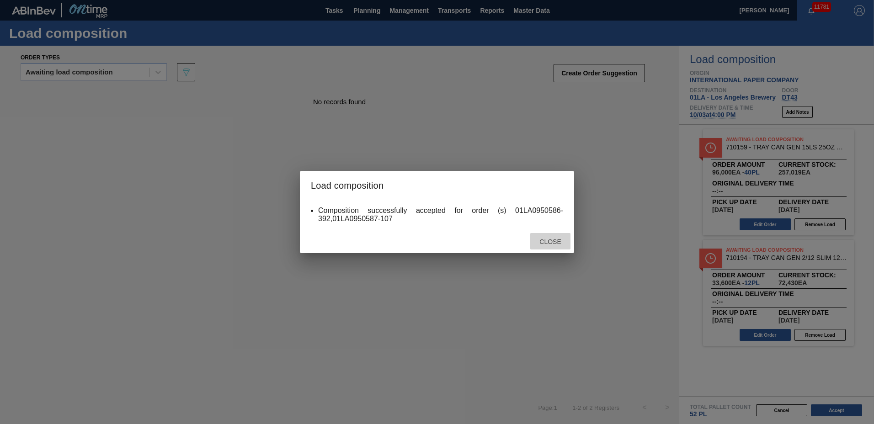
click at [544, 243] on span "Close" at bounding box center [550, 241] width 36 height 7
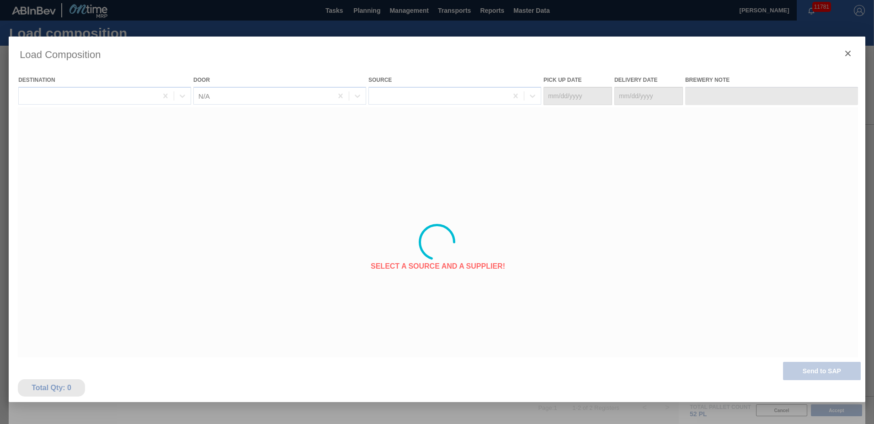
type Date "[DATE]"
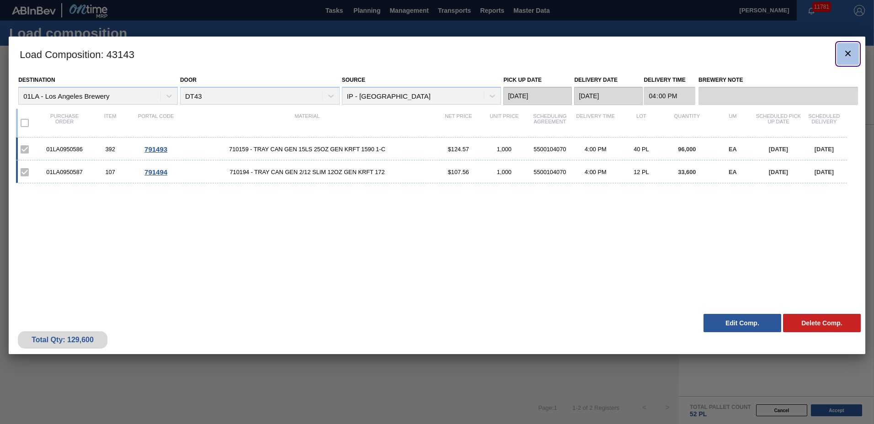
click at [851, 58] on icon "botão de ícone" at bounding box center [847, 53] width 11 height 11
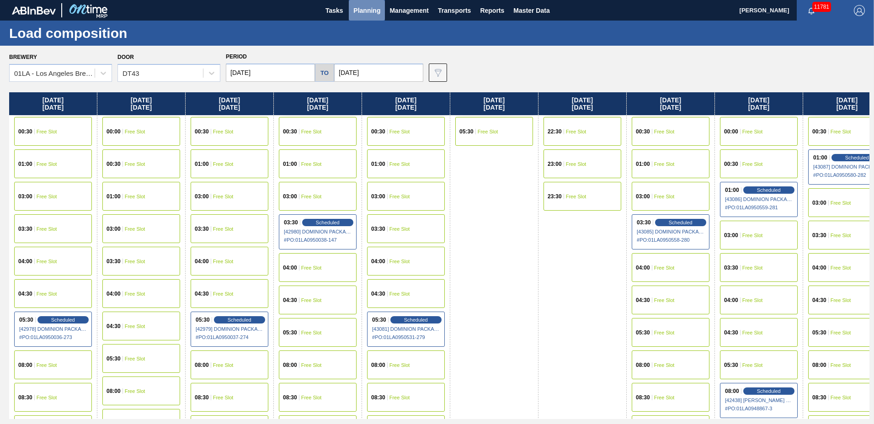
click at [369, 10] on span "Planning" at bounding box center [366, 10] width 27 height 11
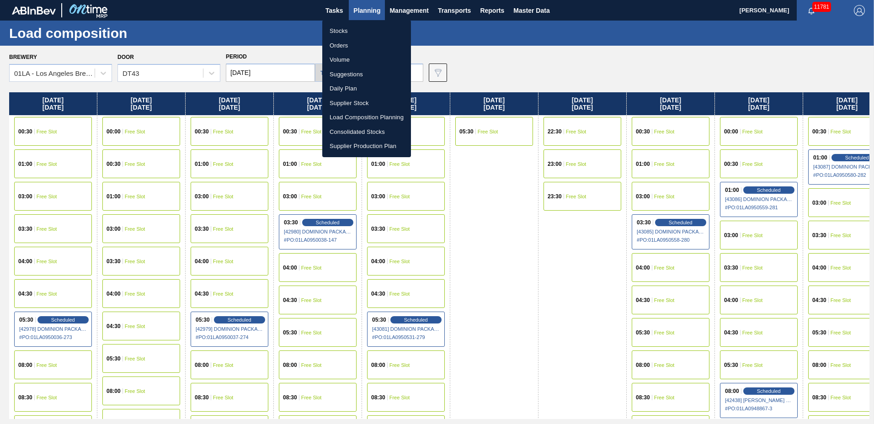
click at [362, 78] on li "Suggestions" at bounding box center [366, 74] width 89 height 15
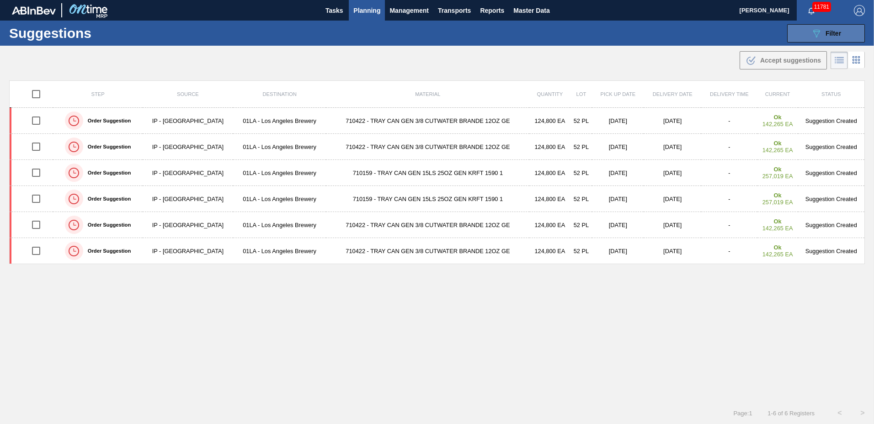
click at [828, 36] on span "Filter" at bounding box center [834, 33] width 16 height 7
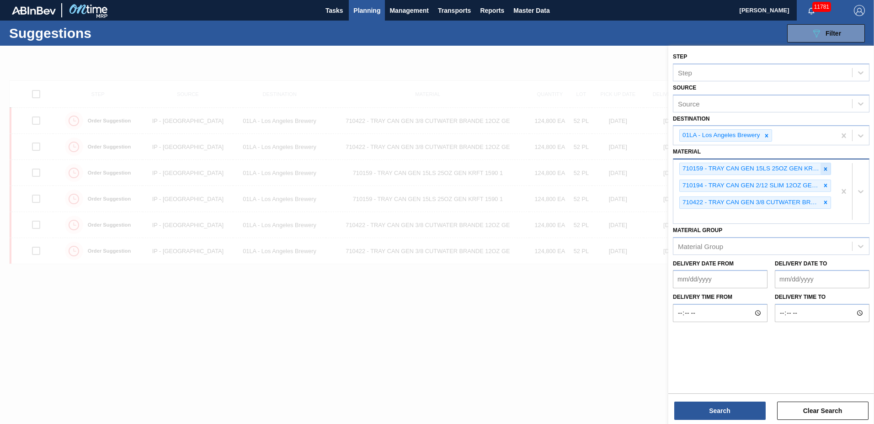
click at [829, 172] on div at bounding box center [826, 168] width 10 height 11
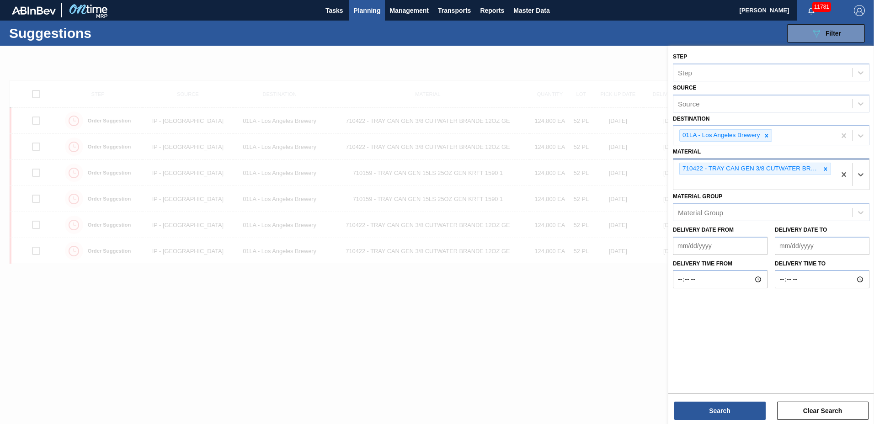
click at [829, 172] on div at bounding box center [826, 168] width 10 height 11
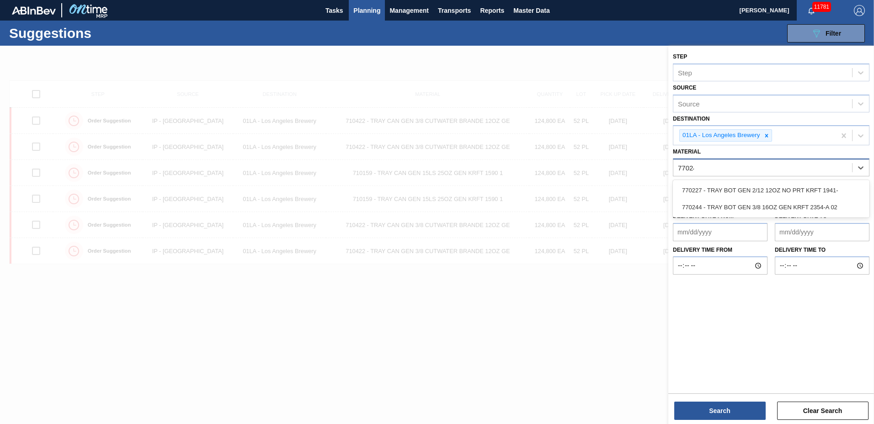
type input "770244"
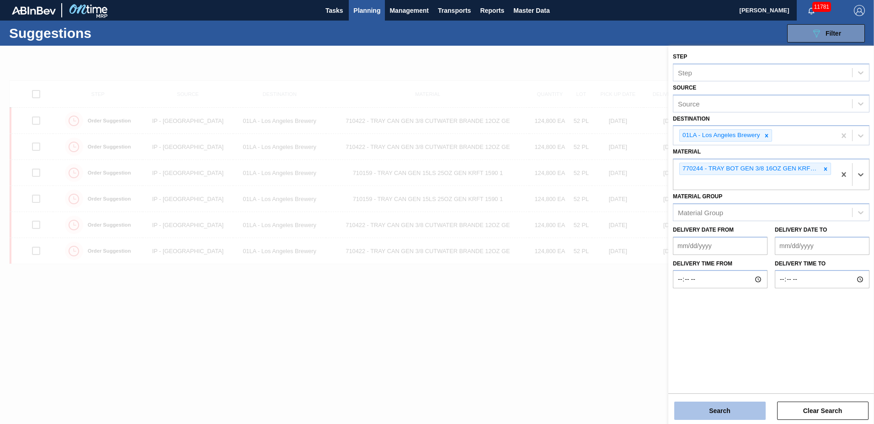
click at [694, 408] on button "Search" at bounding box center [719, 411] width 91 height 18
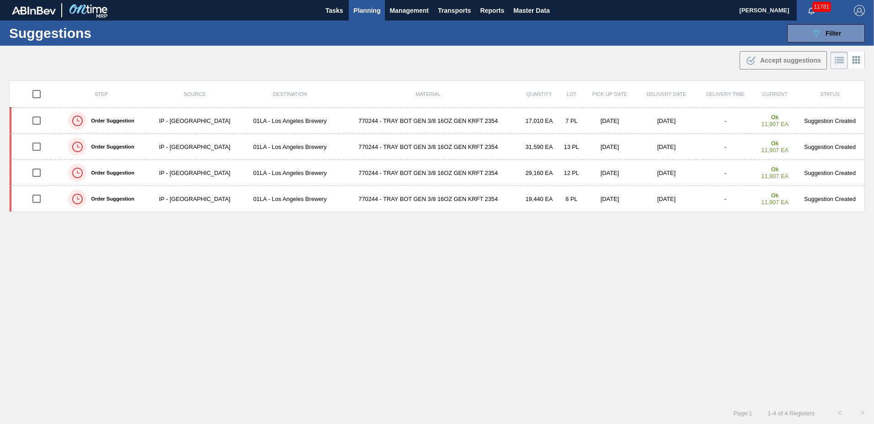
click at [39, 92] on input "checkbox" at bounding box center [36, 94] width 19 height 19
checkbox input "true"
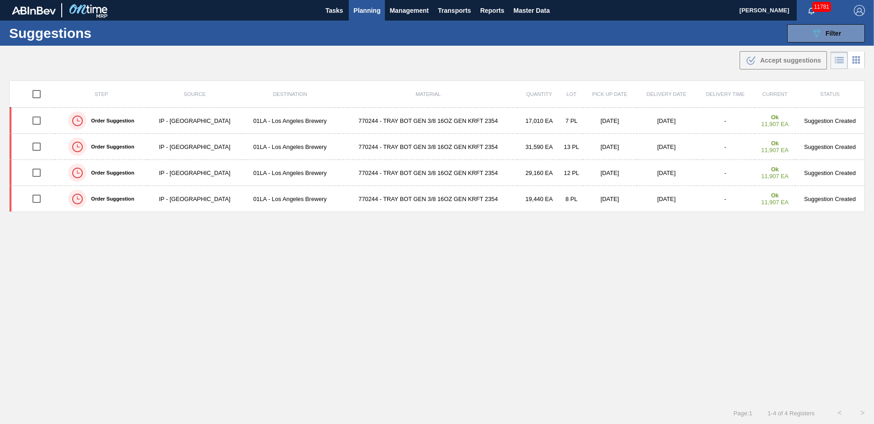
checkbox input "true"
click at [769, 59] on span "Accept suggestions" at bounding box center [790, 60] width 61 height 7
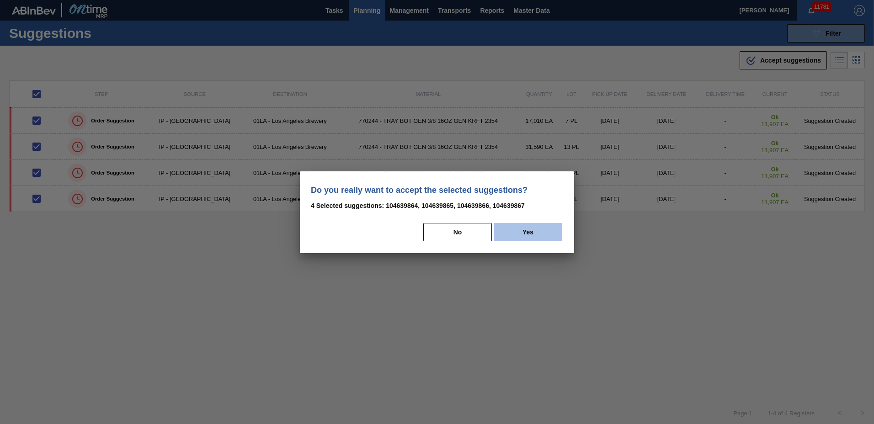
click at [533, 232] on button "Yes" at bounding box center [528, 232] width 69 height 18
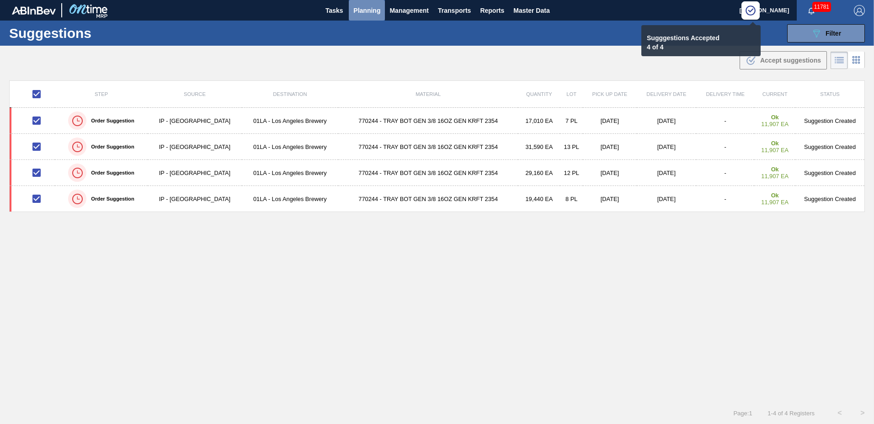
click at [375, 13] on span "Planning" at bounding box center [366, 10] width 27 height 11
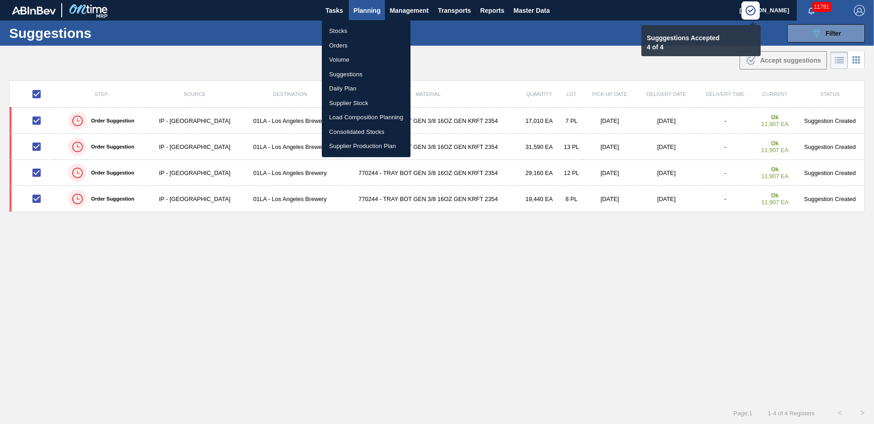
click at [371, 120] on li "Load Composition Planning" at bounding box center [366, 117] width 89 height 15
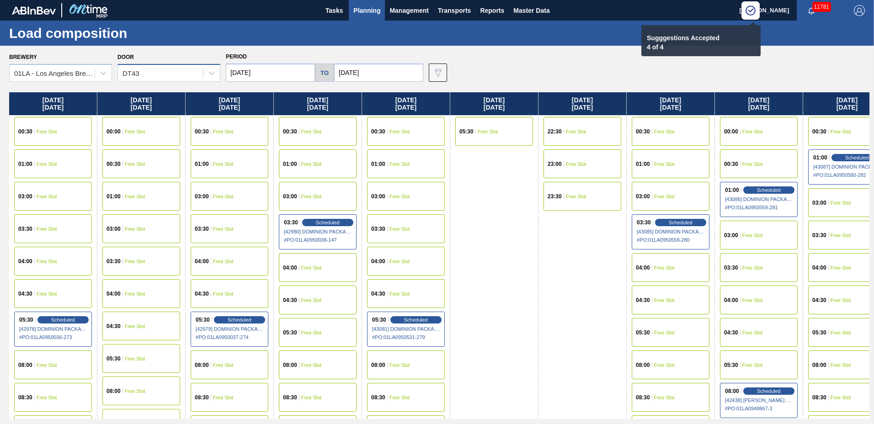
click at [171, 71] on div "DT43" at bounding box center [160, 73] width 85 height 13
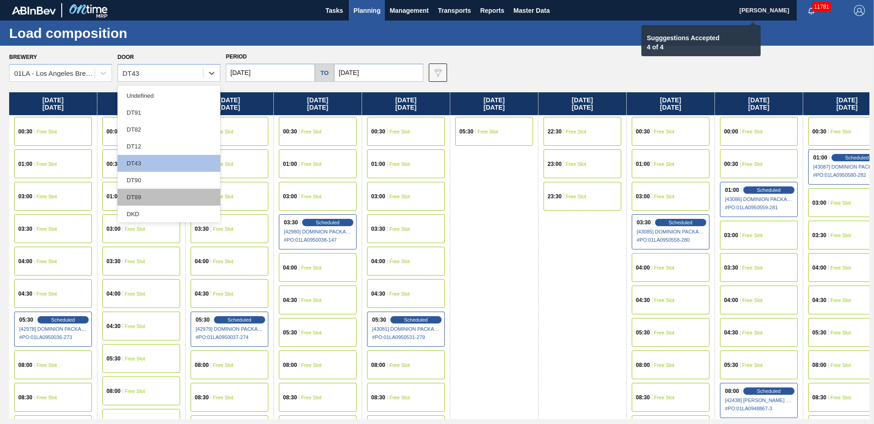
click at [149, 194] on div "DT89" at bounding box center [168, 197] width 103 height 17
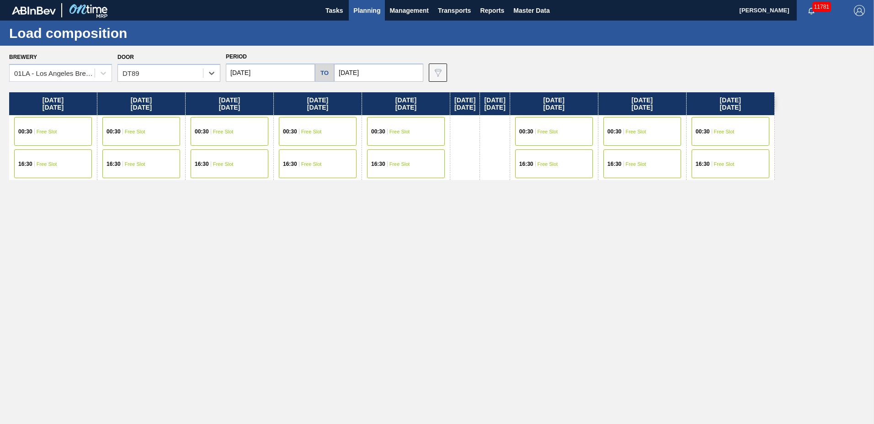
click at [323, 137] on div "00:30 Free Slot" at bounding box center [318, 131] width 78 height 29
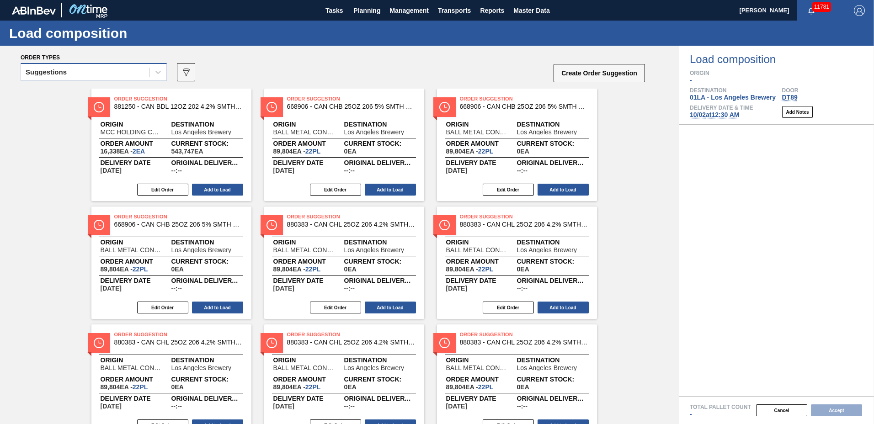
click at [96, 73] on div "Suggestions" at bounding box center [85, 72] width 128 height 13
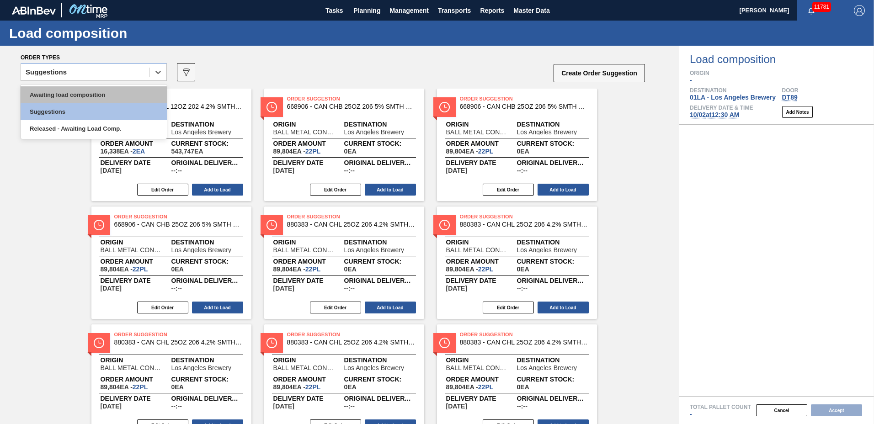
click at [92, 96] on div "Awaiting load composition" at bounding box center [94, 94] width 146 height 17
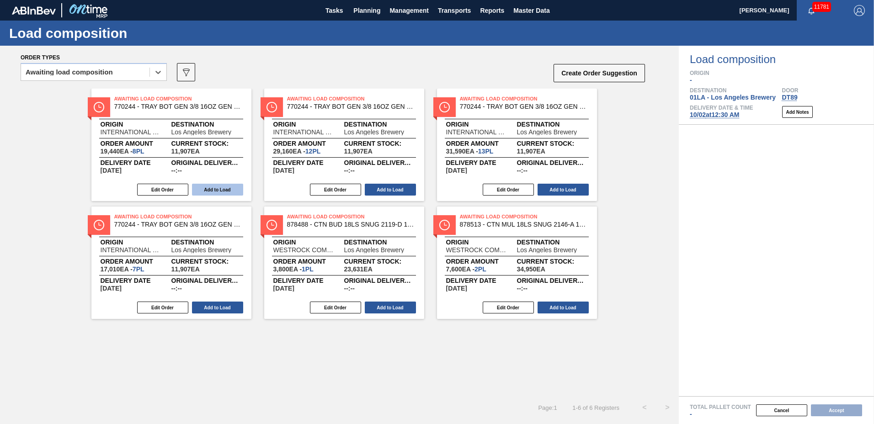
click at [206, 191] on button "Add to Load" at bounding box center [217, 190] width 51 height 12
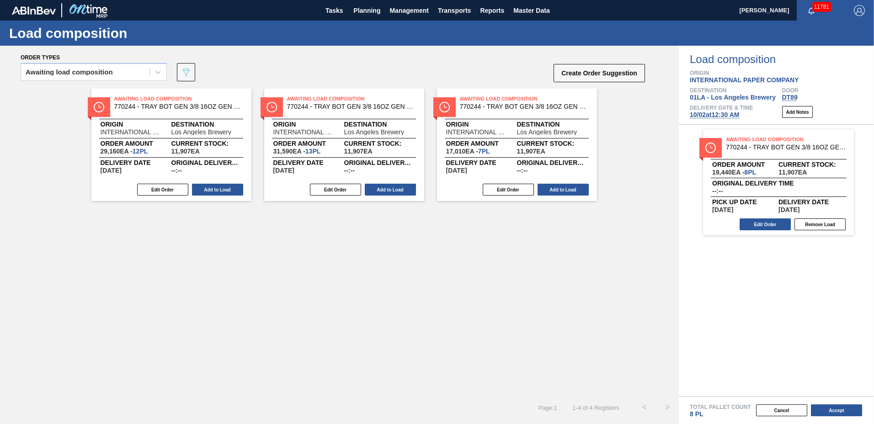
click at [207, 191] on button "Add to Load" at bounding box center [217, 190] width 51 height 12
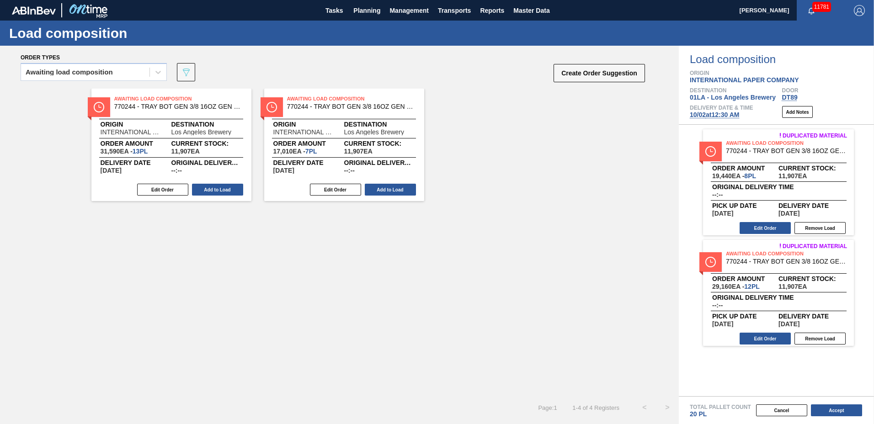
click at [207, 191] on button "Add to Load" at bounding box center [217, 190] width 51 height 12
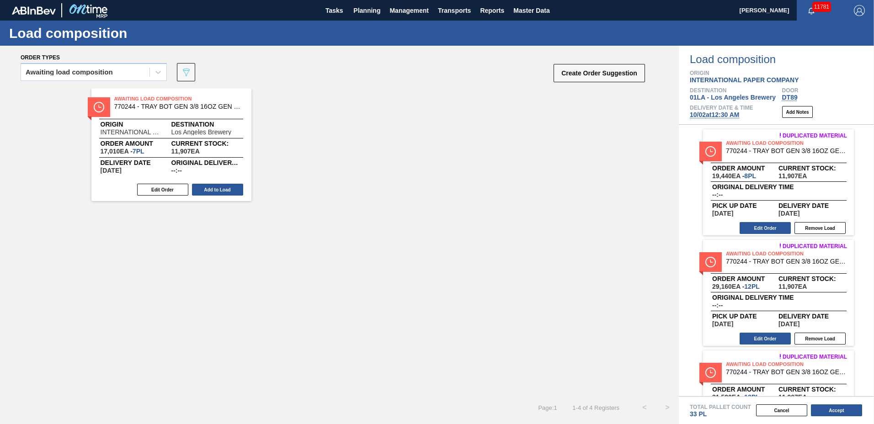
click at [207, 191] on button "Add to Load" at bounding box center [217, 190] width 51 height 12
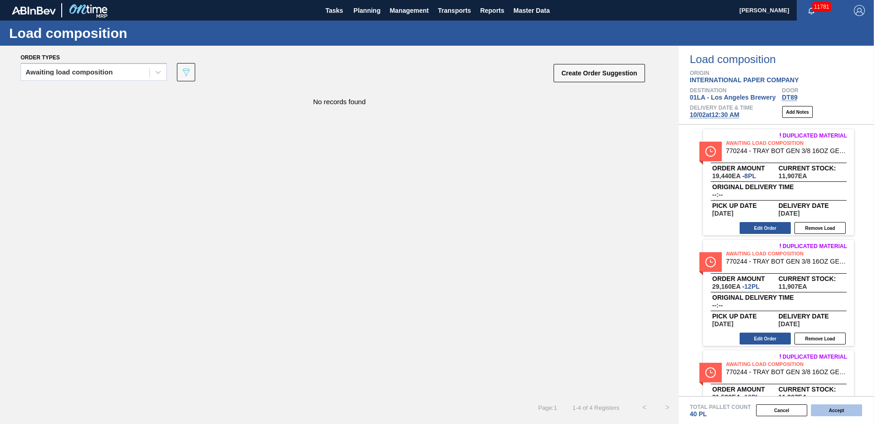
click at [836, 410] on button "Accept" at bounding box center [836, 411] width 51 height 12
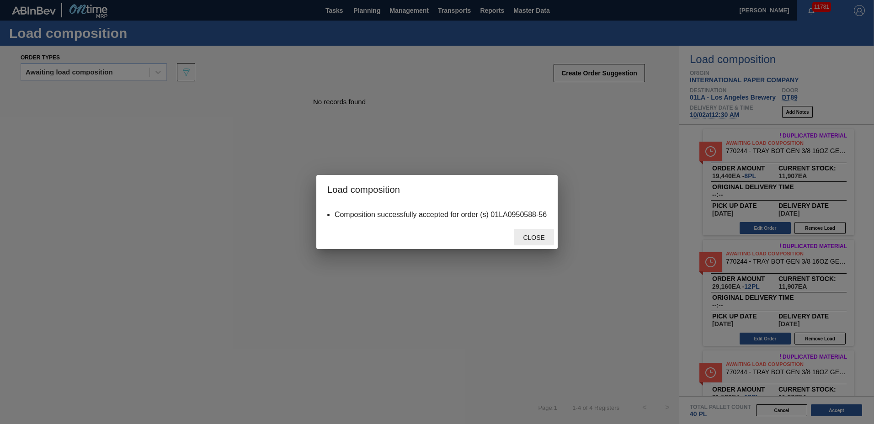
click at [538, 238] on span "Close" at bounding box center [534, 237] width 36 height 7
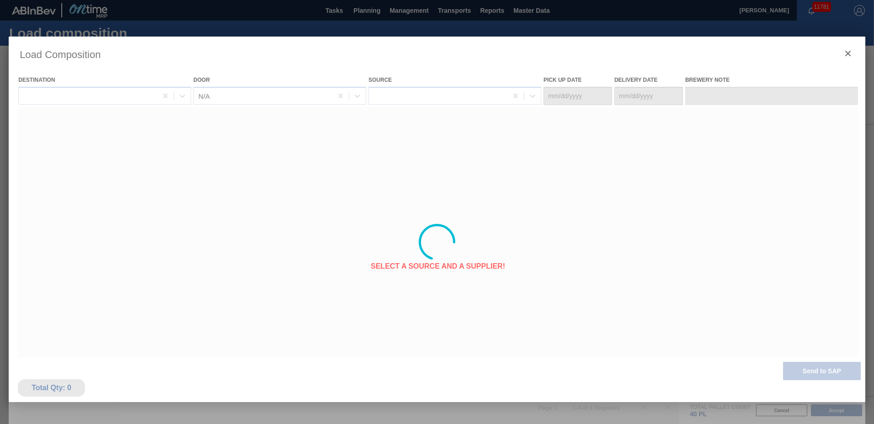
type Date "[DATE]"
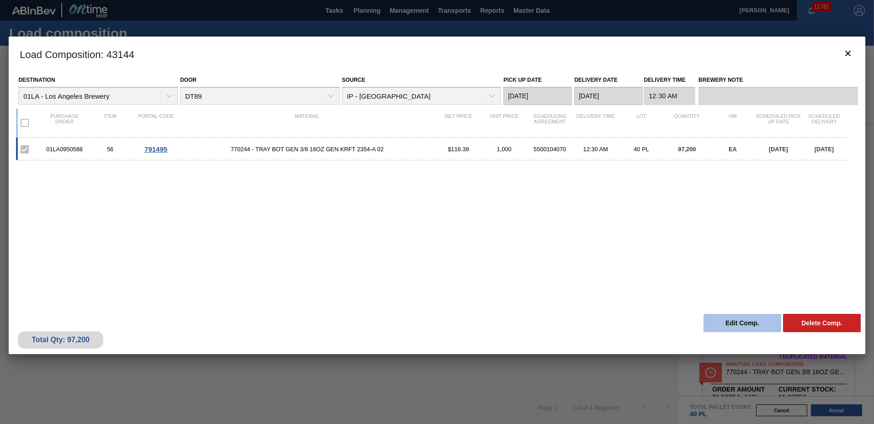
click at [739, 320] on button "Edit Comp." at bounding box center [742, 323] width 78 height 18
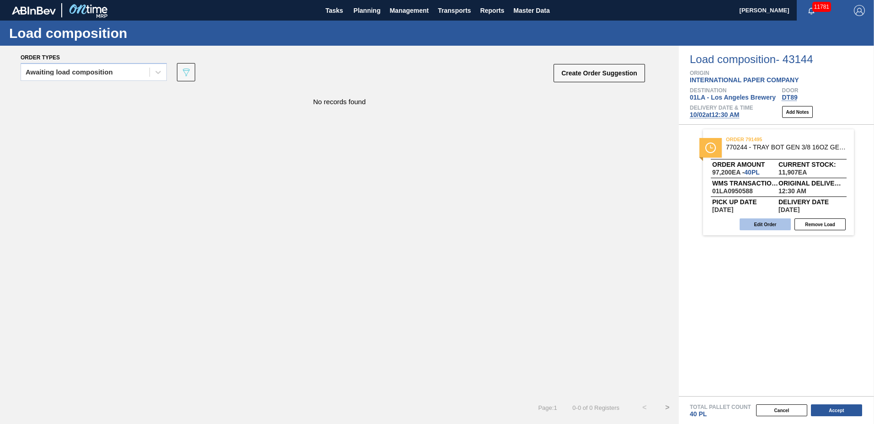
click at [773, 224] on button "Edit Order" at bounding box center [765, 224] width 51 height 12
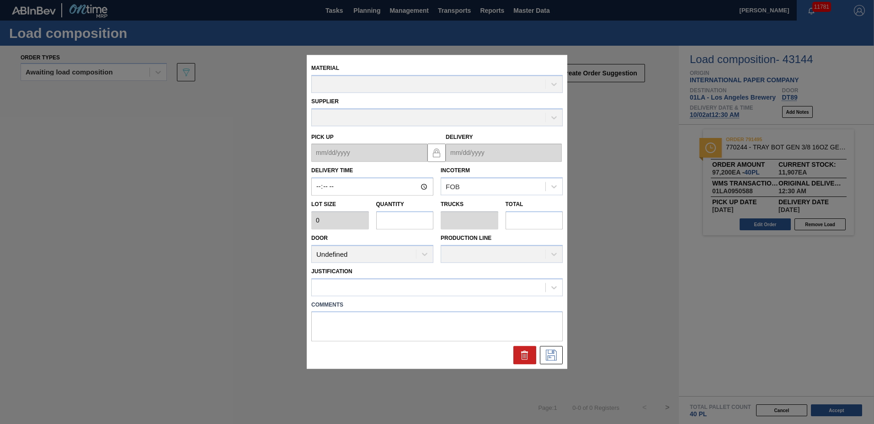
type input "00:30:00"
type input "2,430"
type input "40"
type input "0.909"
type input "97,200"
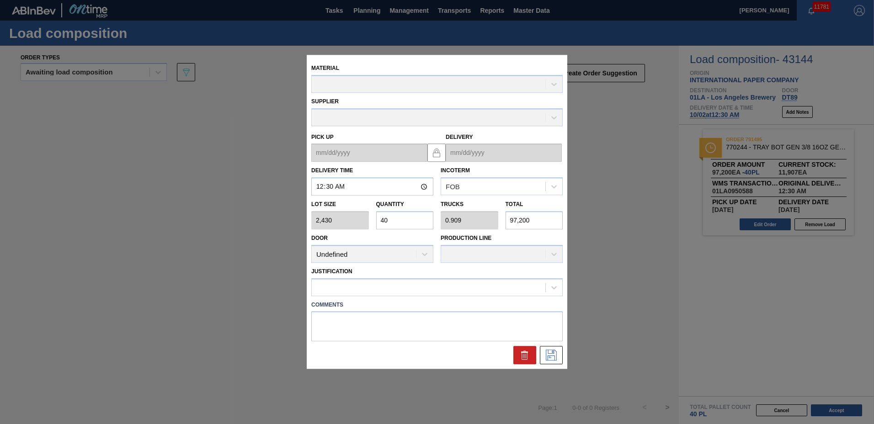
type up "[DATE]"
type input "[DATE]"
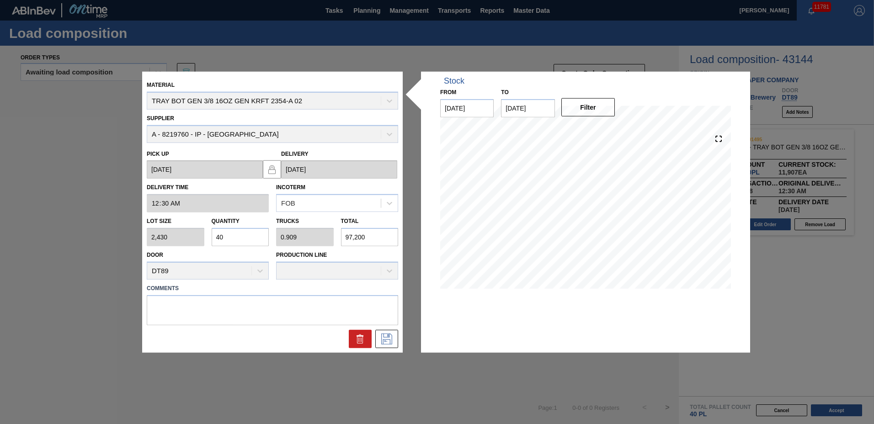
click at [228, 238] on input "40" at bounding box center [241, 237] width 58 height 18
type input "4"
type input "0.091"
type input "9,720"
type input "0"
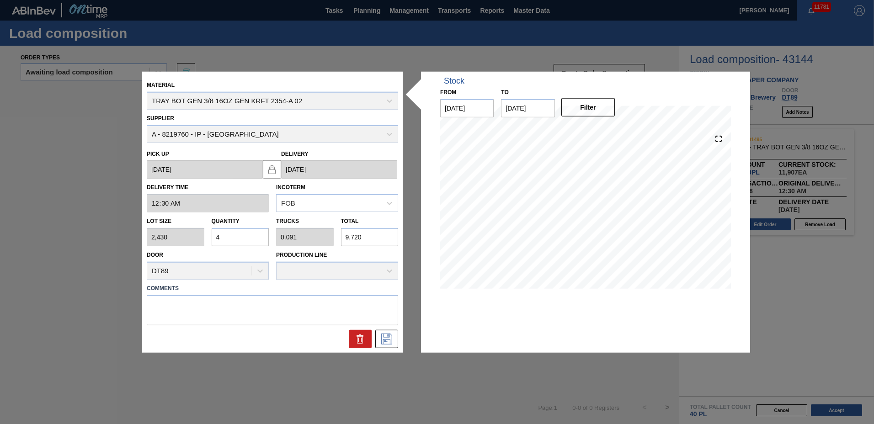
type input "0"
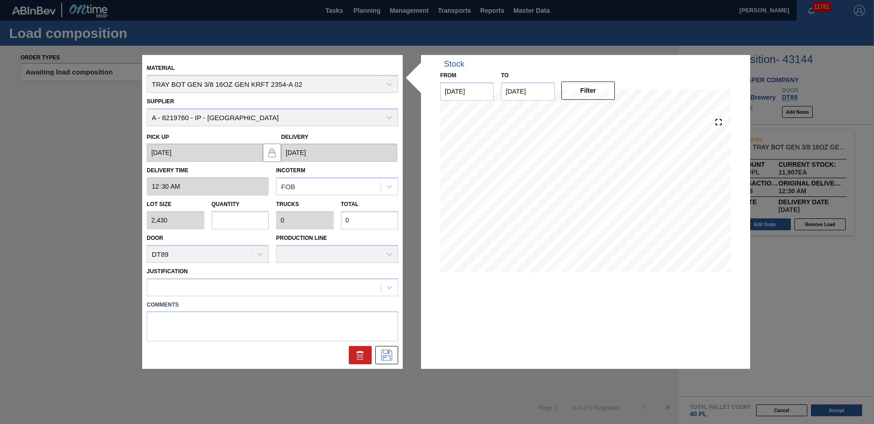
type input "5"
type input "0.114"
type input "12,150"
type input "52"
type input "1.182"
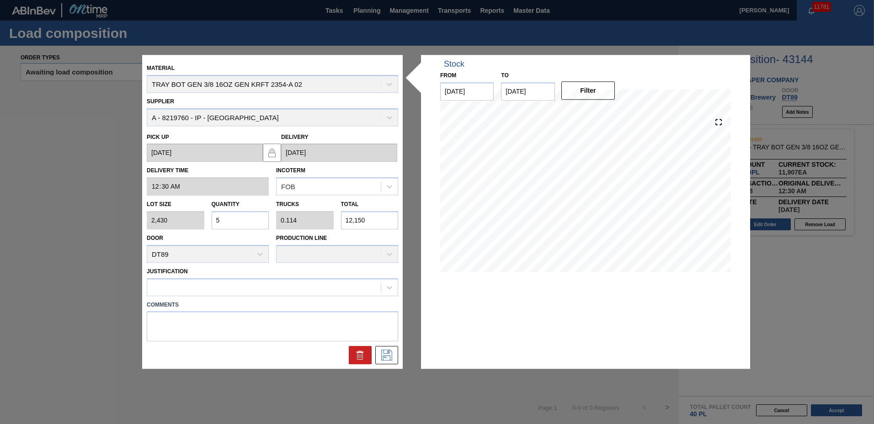
type input "126,360"
type input "52"
click at [257, 283] on div at bounding box center [264, 287] width 234 height 13
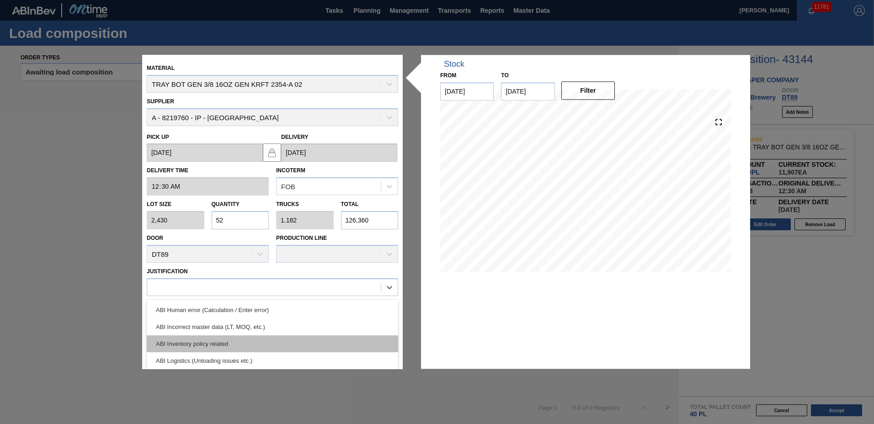
click at [215, 345] on div "ABI Inventory policy related" at bounding box center [272, 344] width 251 height 17
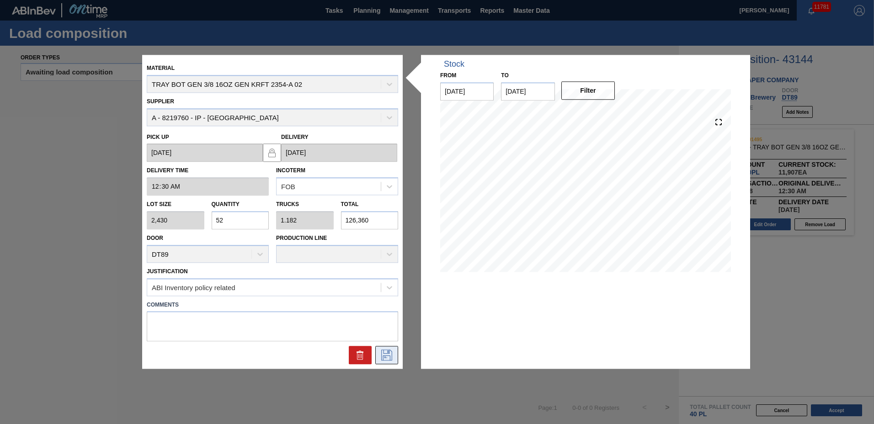
click at [379, 353] on icon at bounding box center [386, 355] width 15 height 11
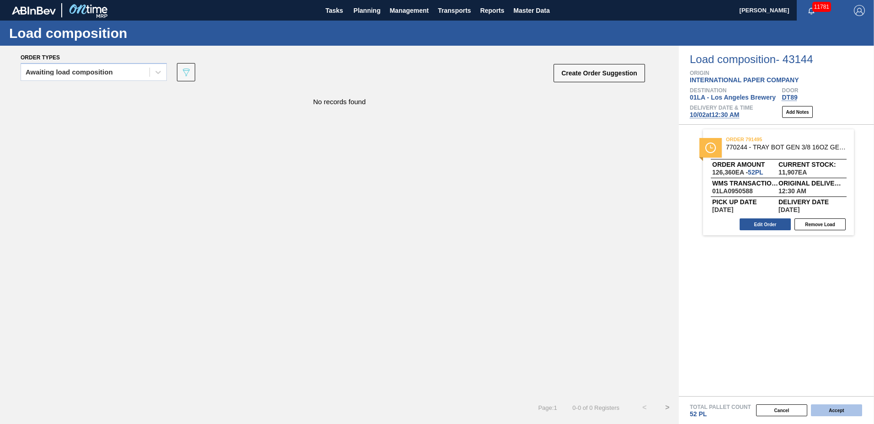
click at [825, 407] on button "Accept" at bounding box center [836, 411] width 51 height 12
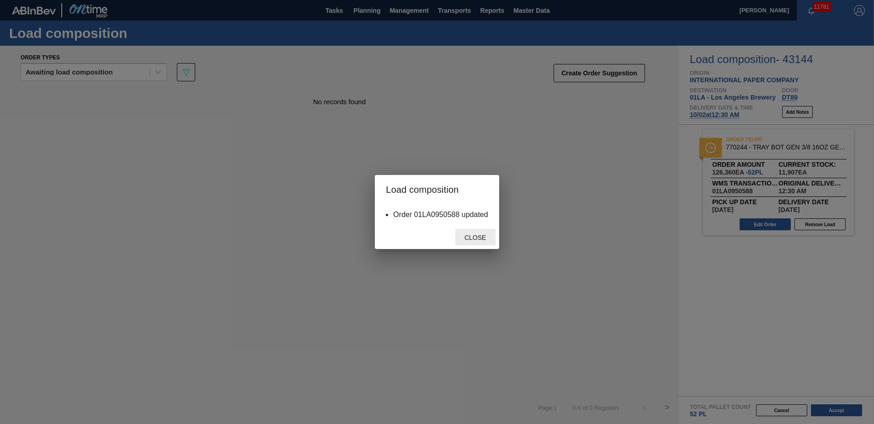
click at [467, 240] on span "Close" at bounding box center [475, 237] width 36 height 7
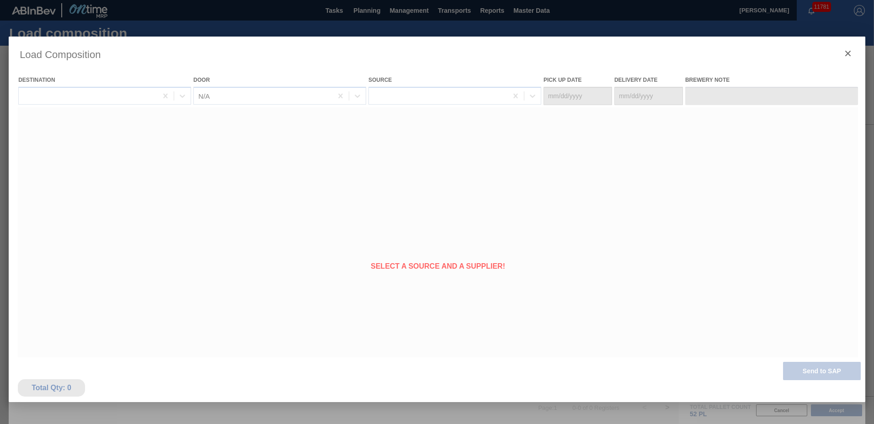
type Date "[DATE]"
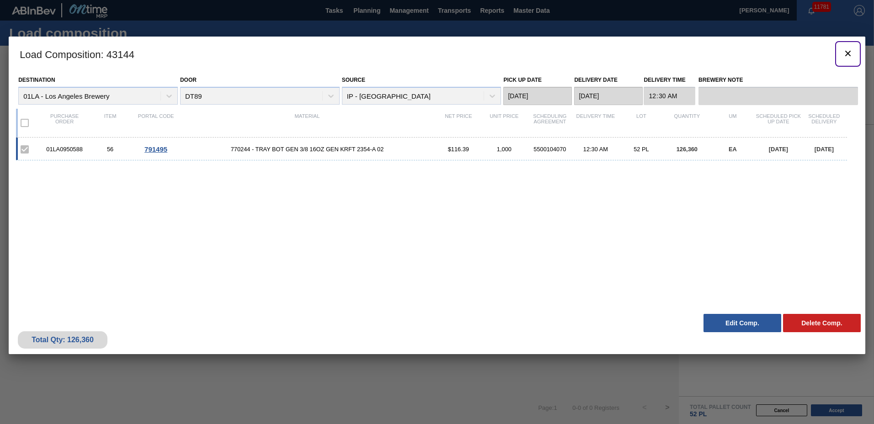
click at [845, 52] on icon "botão de ícone" at bounding box center [847, 53] width 11 height 11
